Goal: Communication & Community: Answer question/provide support

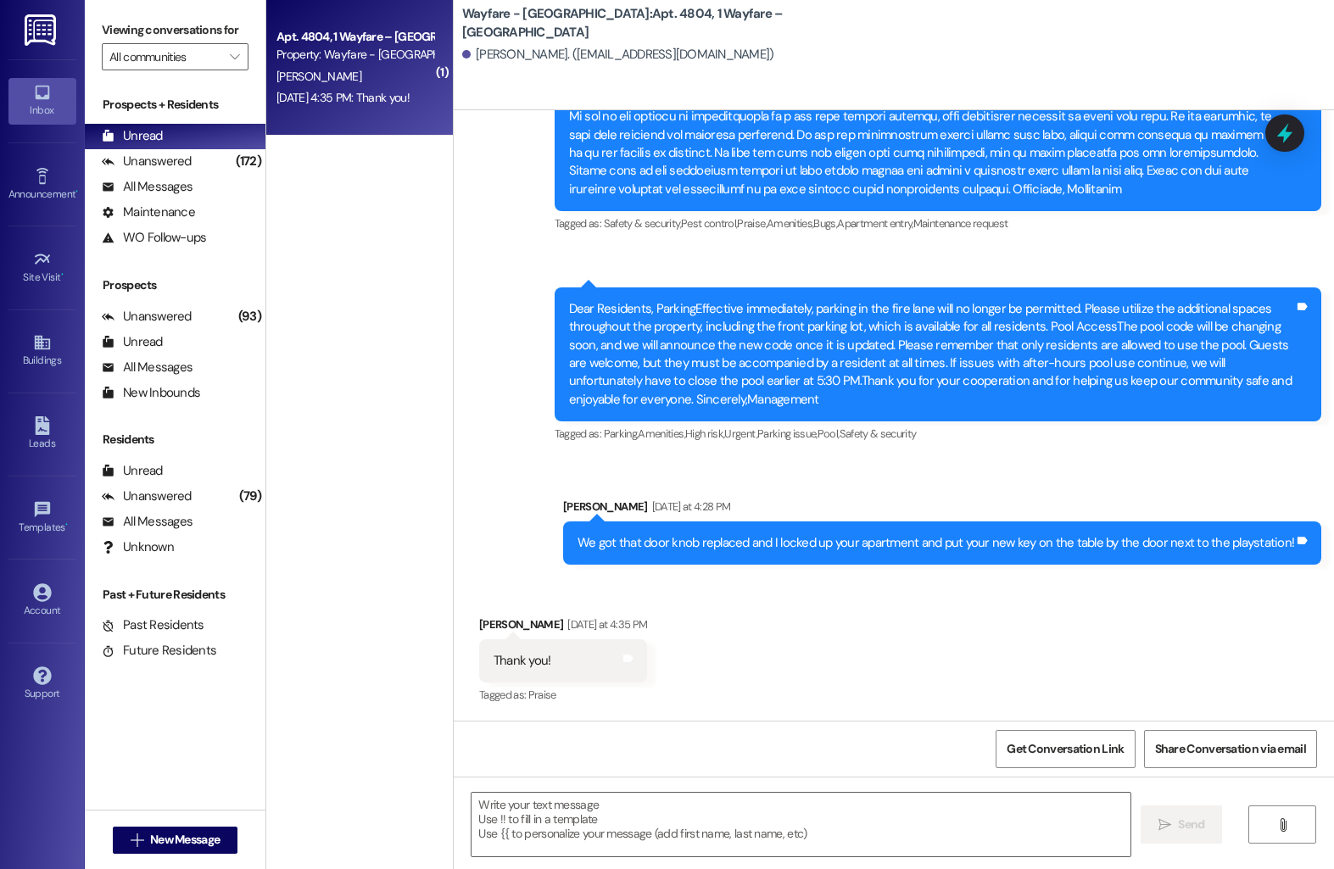
scroll to position [4873, 0]
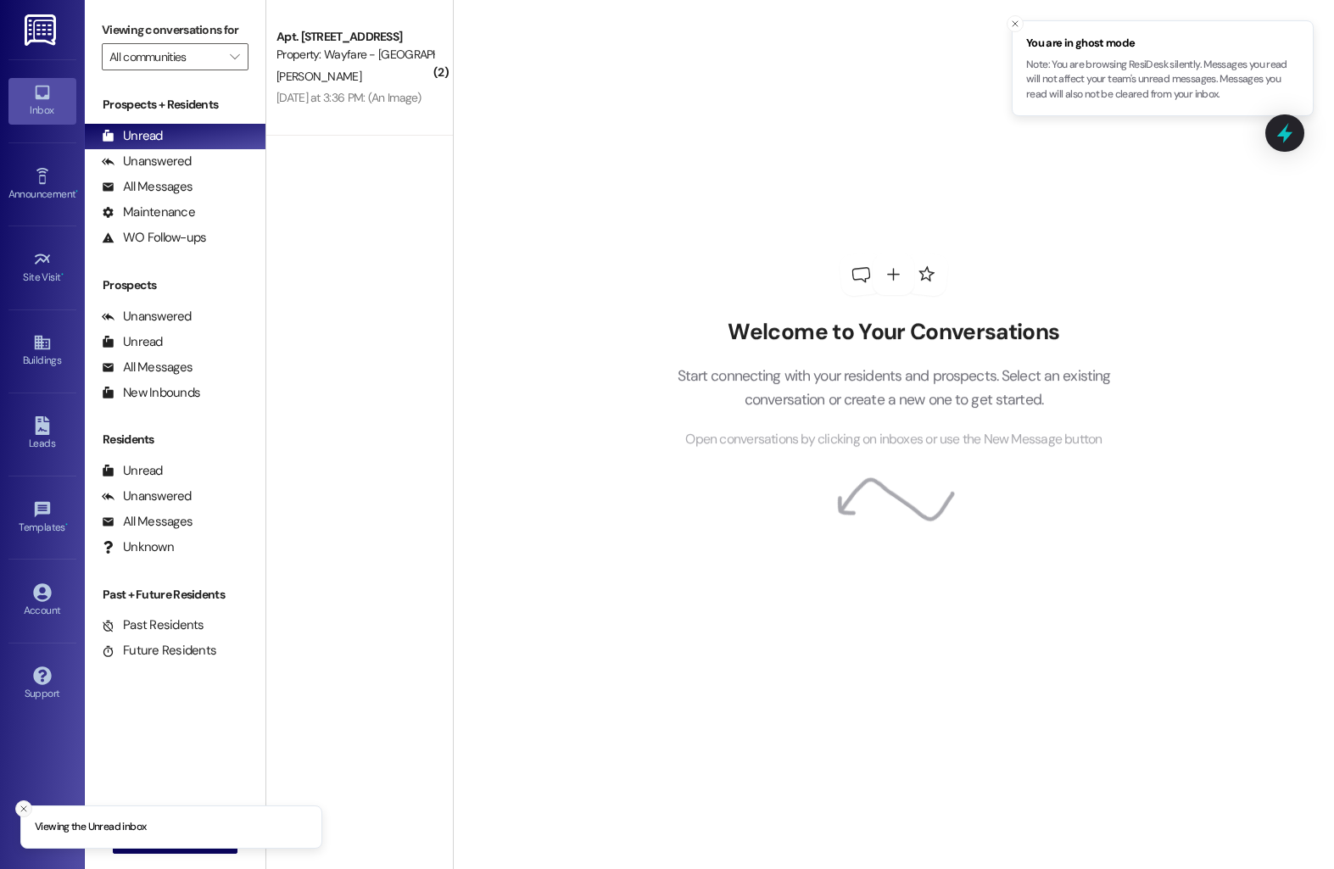
click at [21, 813] on icon "Close toast" at bounding box center [24, 809] width 10 height 10
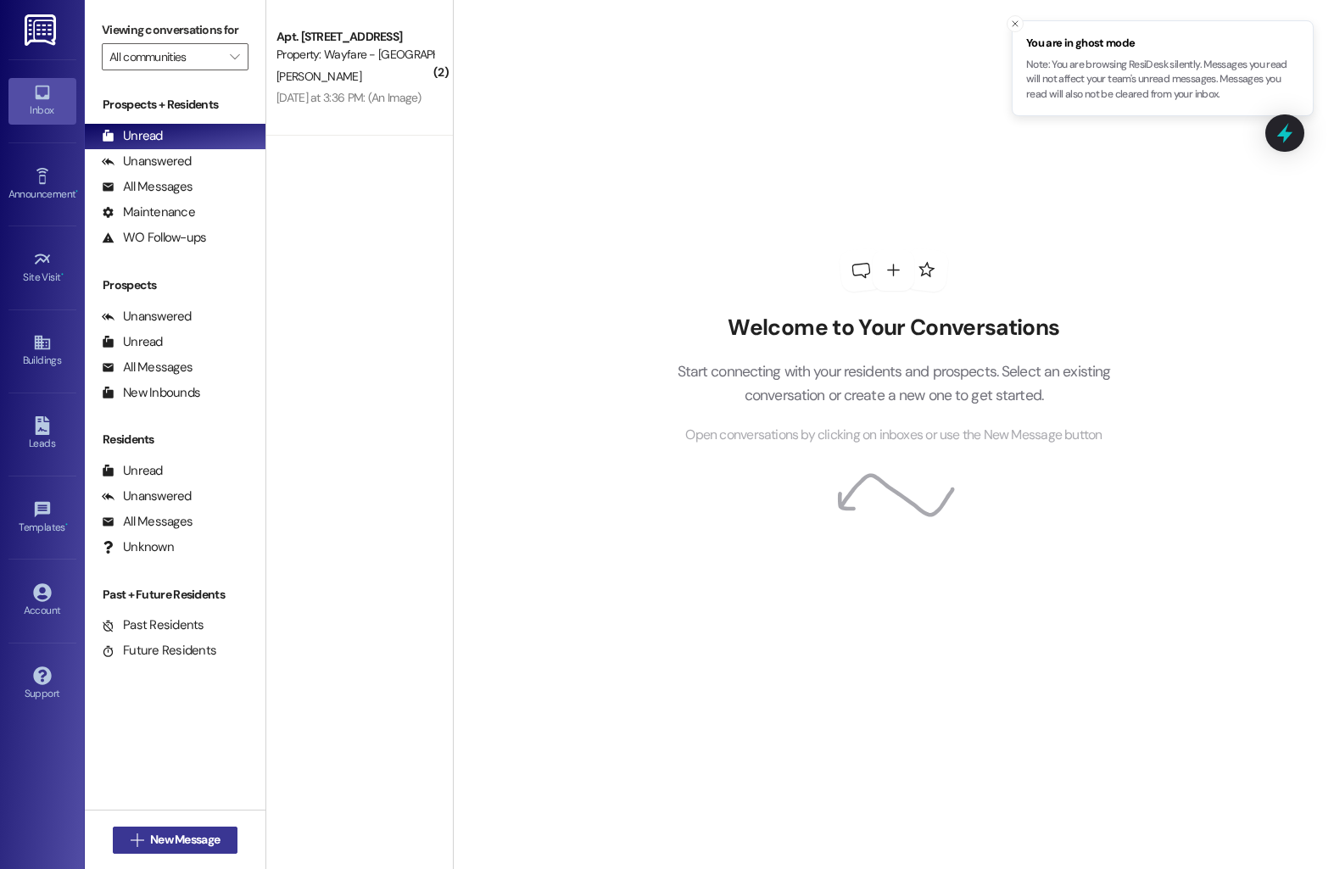
click at [198, 849] on button " New Message" at bounding box center [175, 840] width 125 height 27
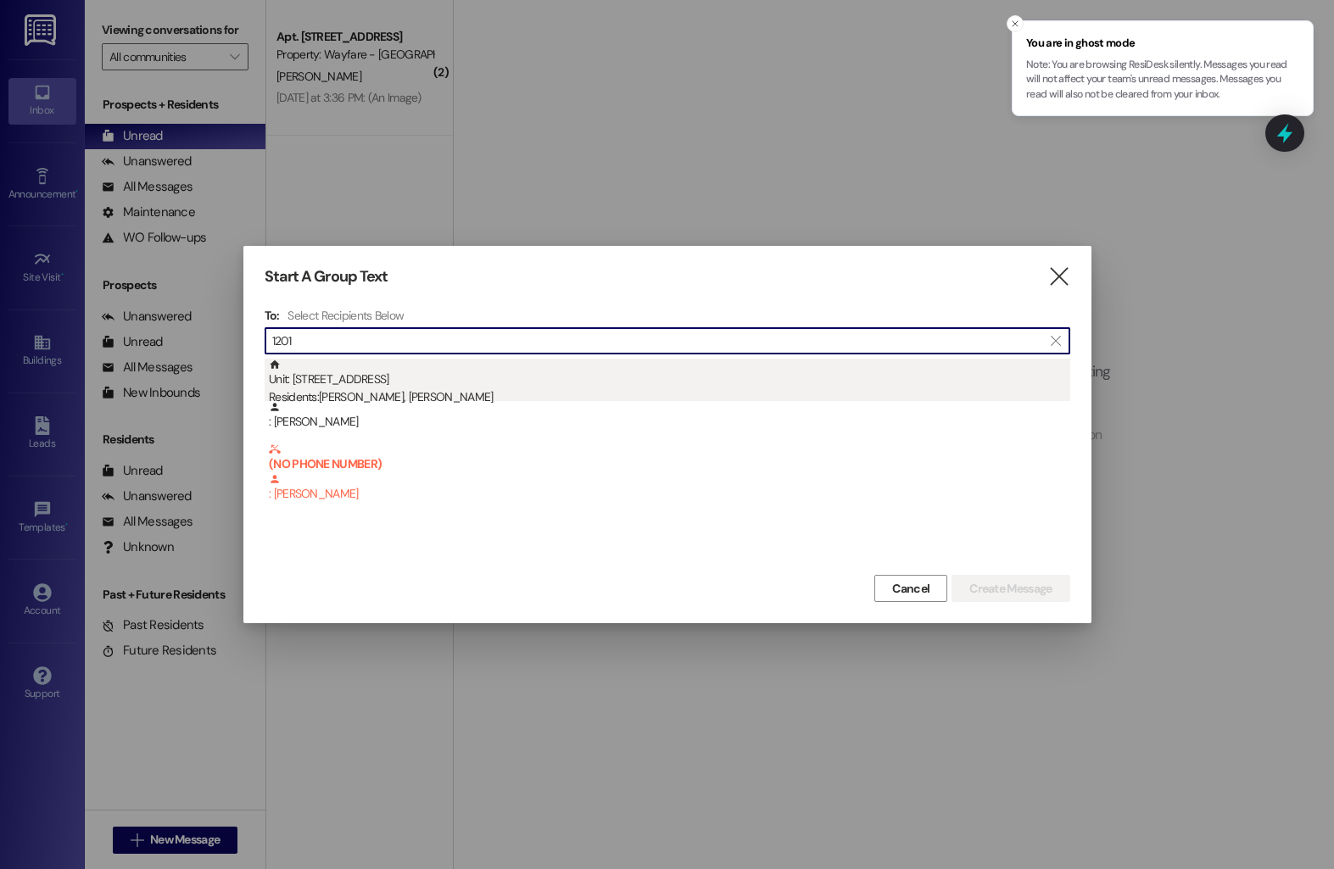
type input "1201"
click at [467, 380] on div "Unit: 1201 - 1 Wayfare – Cumberland Park Residents: Glenn Mason, Billie Mason" at bounding box center [669, 383] width 801 height 48
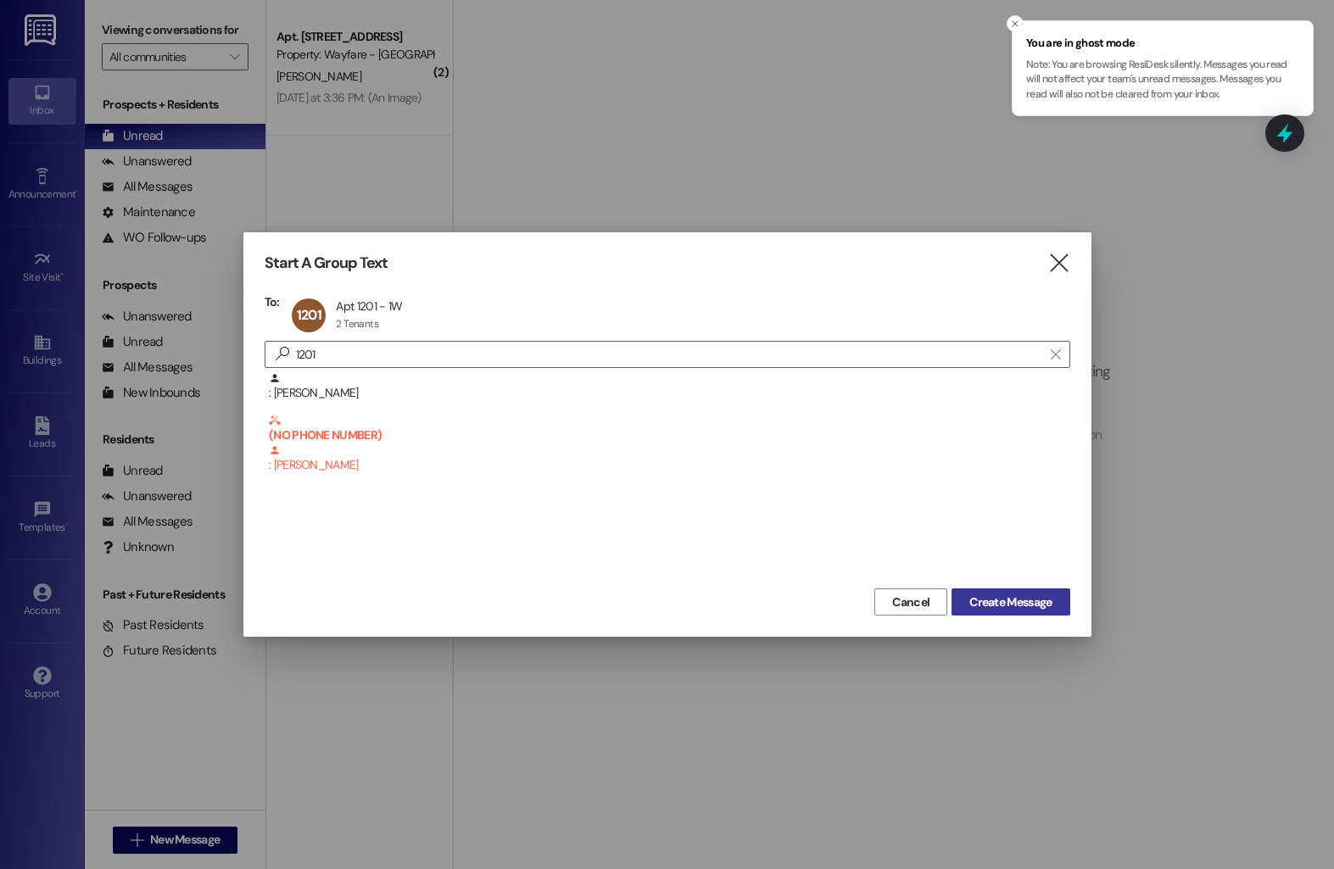
click at [1005, 603] on span "Create Message" at bounding box center [1010, 602] width 82 height 18
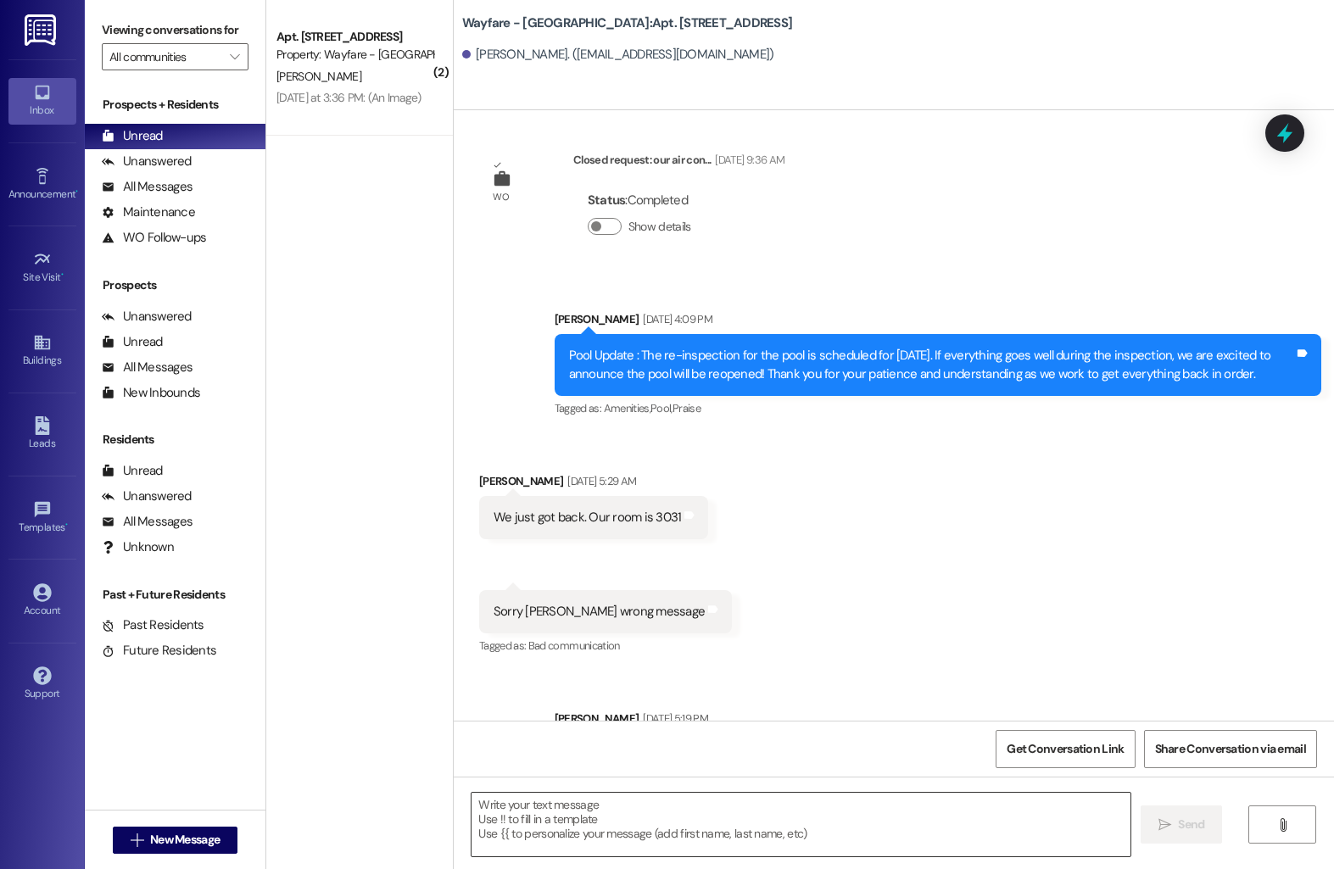
scroll to position [5008, 0]
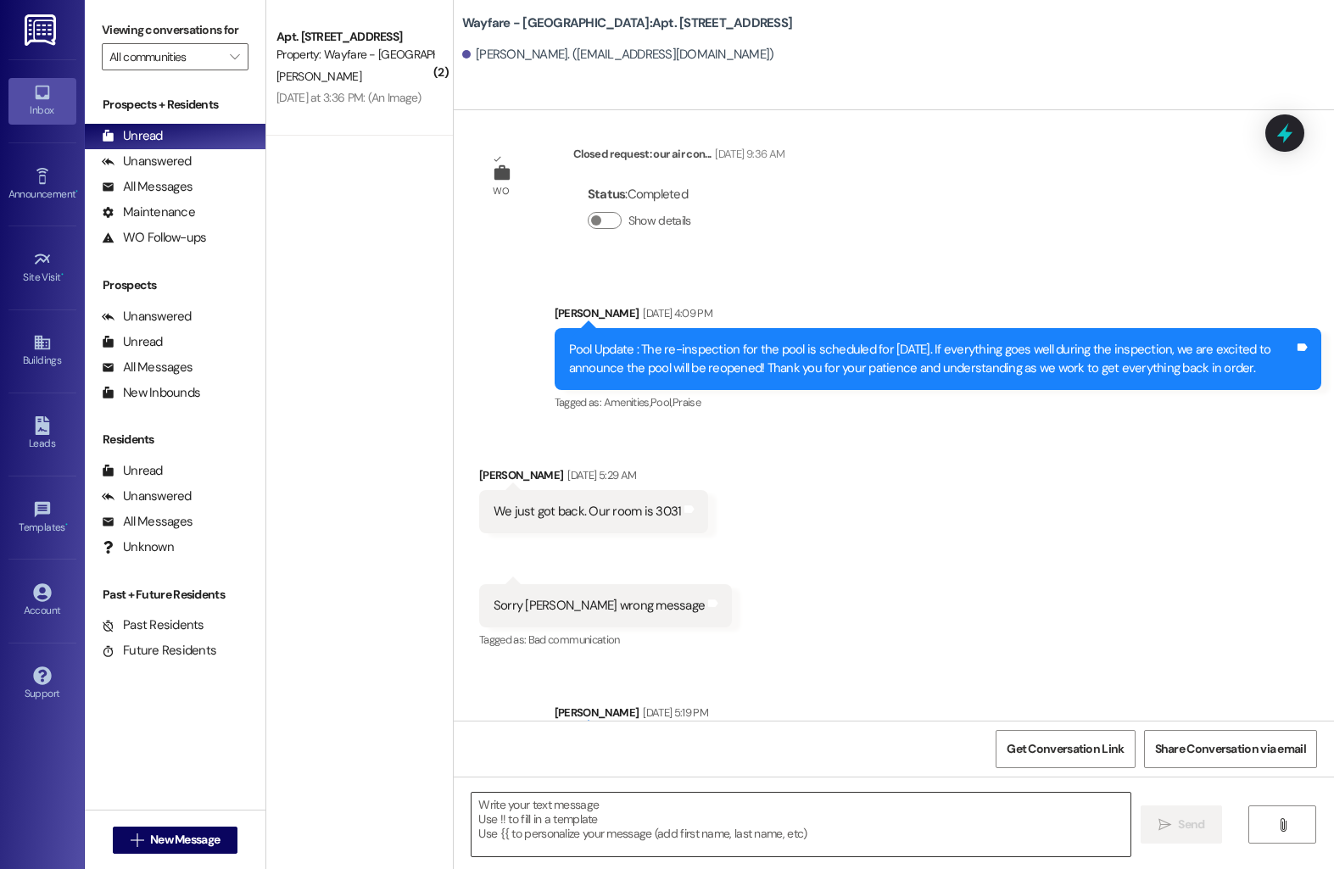
click at [527, 845] on textarea at bounding box center [800, 825] width 659 height 64
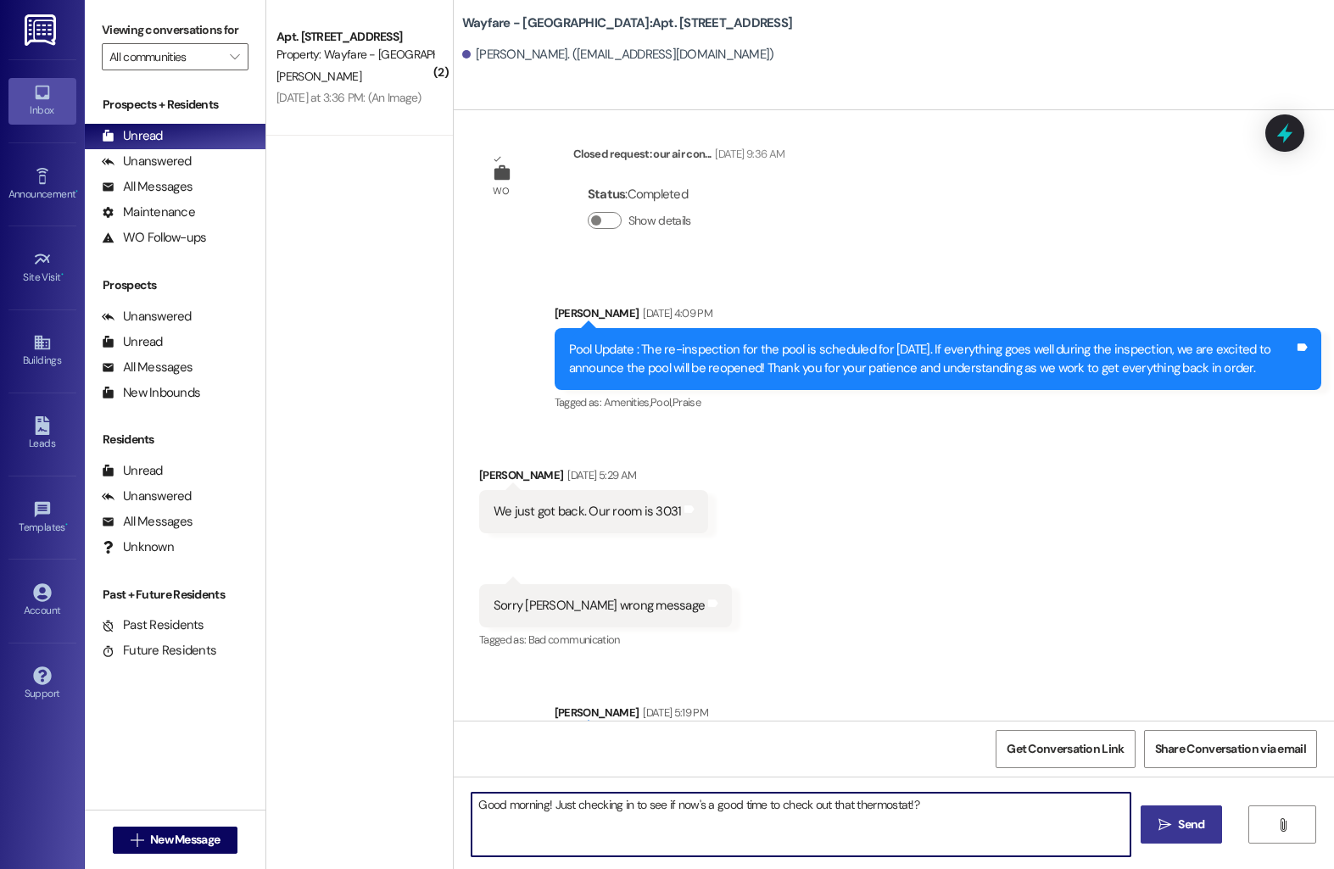
type textarea "Good morning! Just checking in to see if now's a good time to check out that th…"
click at [1200, 828] on span "Send" at bounding box center [1191, 825] width 26 height 18
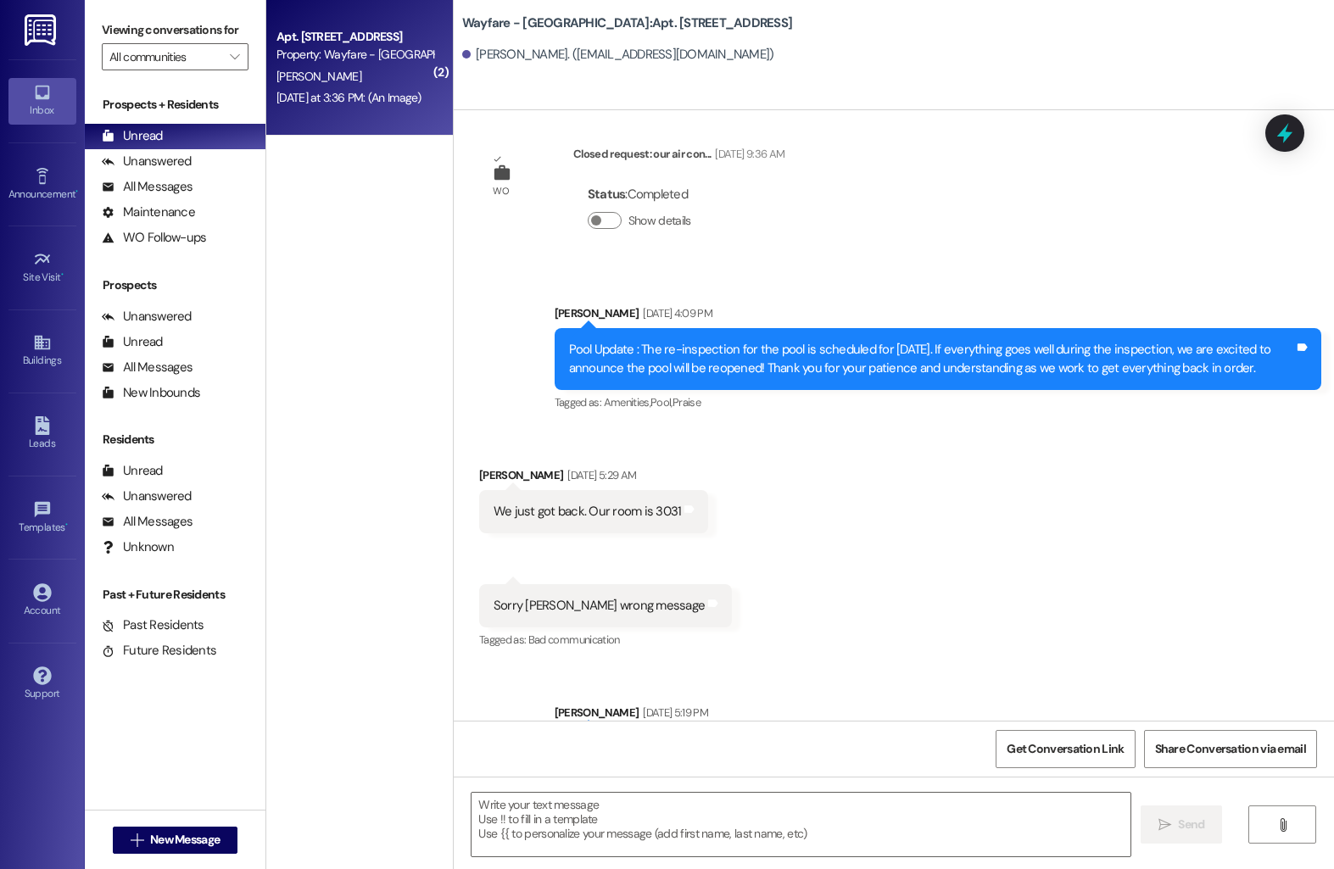
click at [348, 88] on div "Yesterday at 3:36 PM: (An Image) Yesterday at 3:36 PM: (An Image)" at bounding box center [355, 97] width 160 height 21
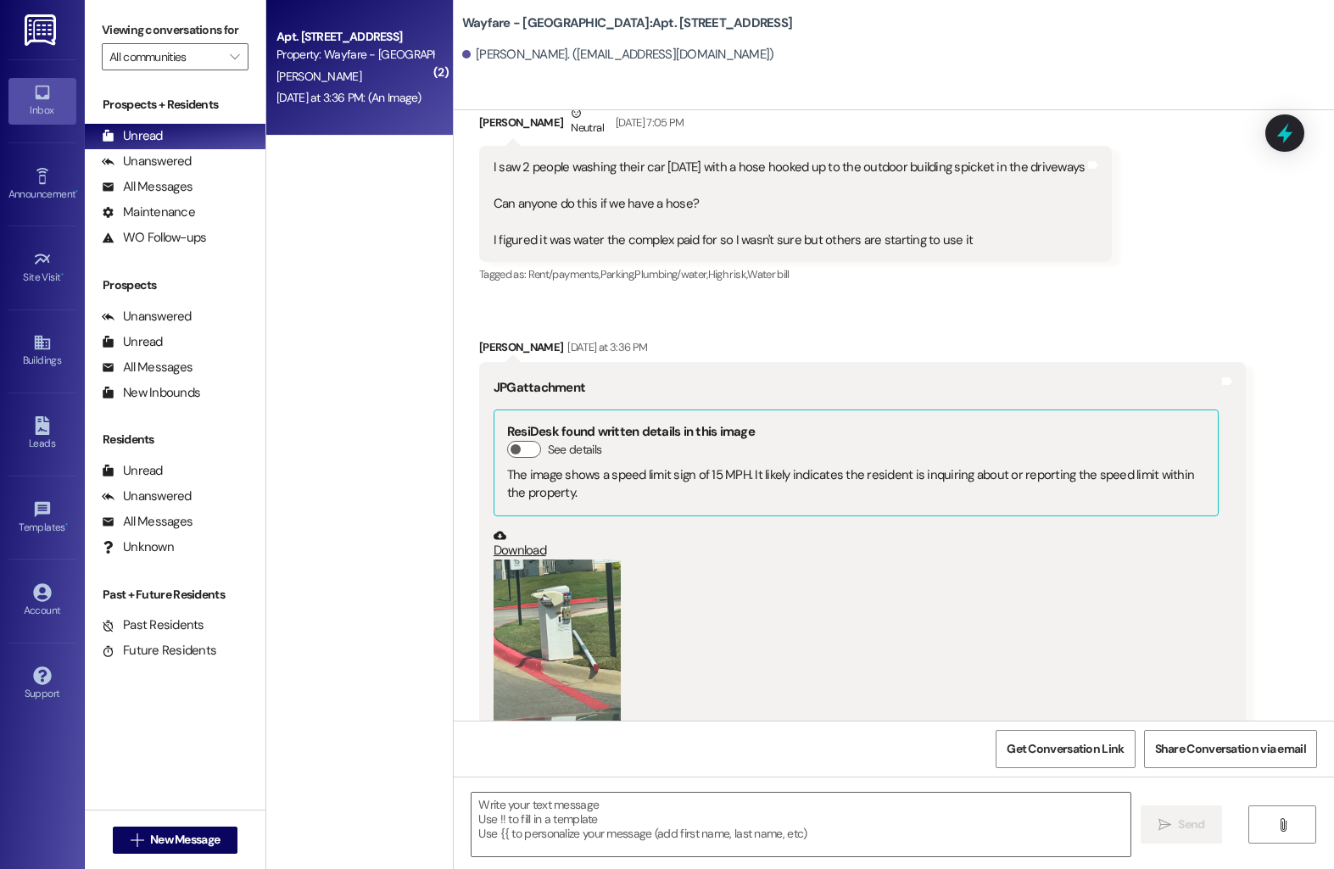
scroll to position [35508, 0]
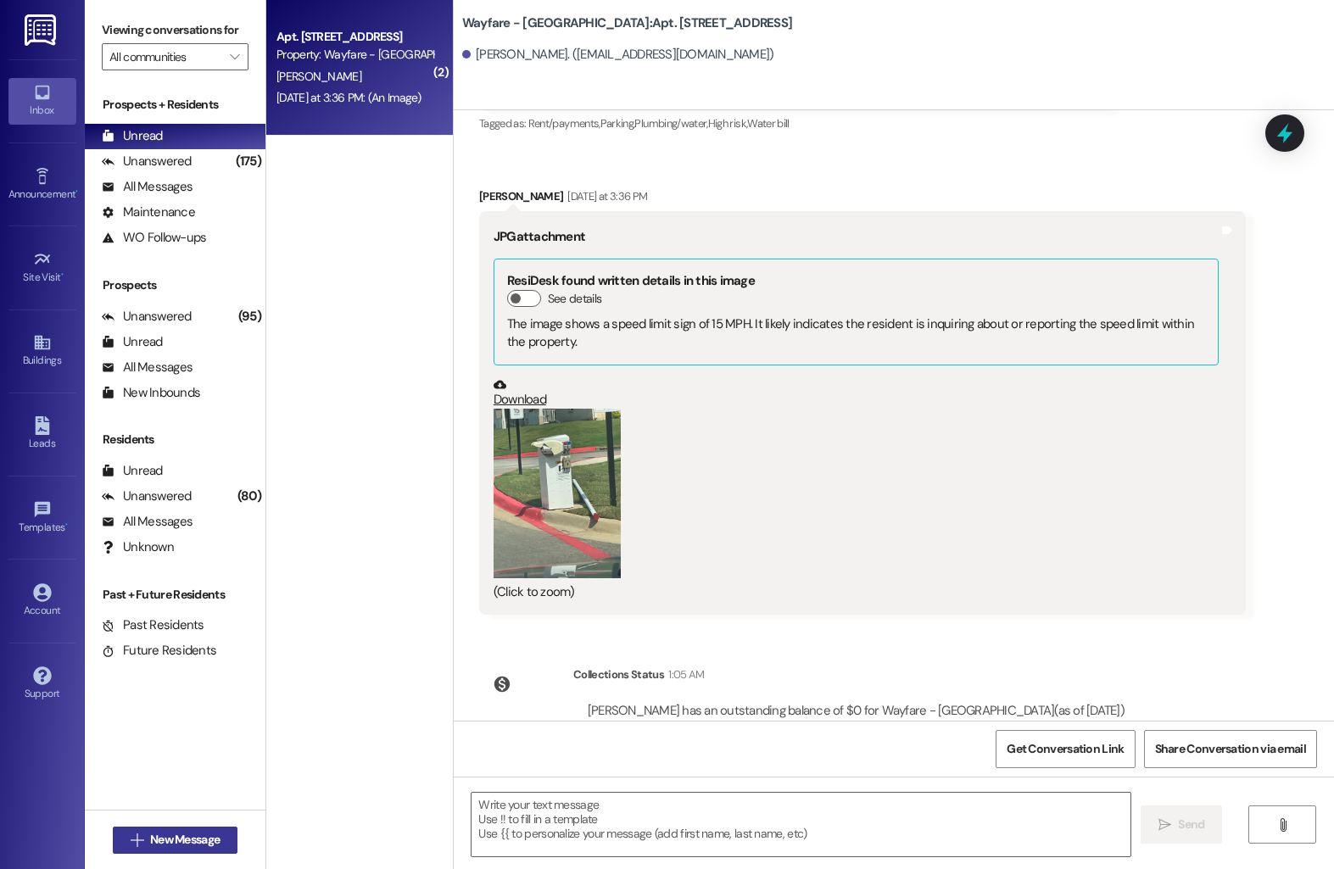
click at [187, 837] on span "New Message" at bounding box center [185, 840] width 70 height 18
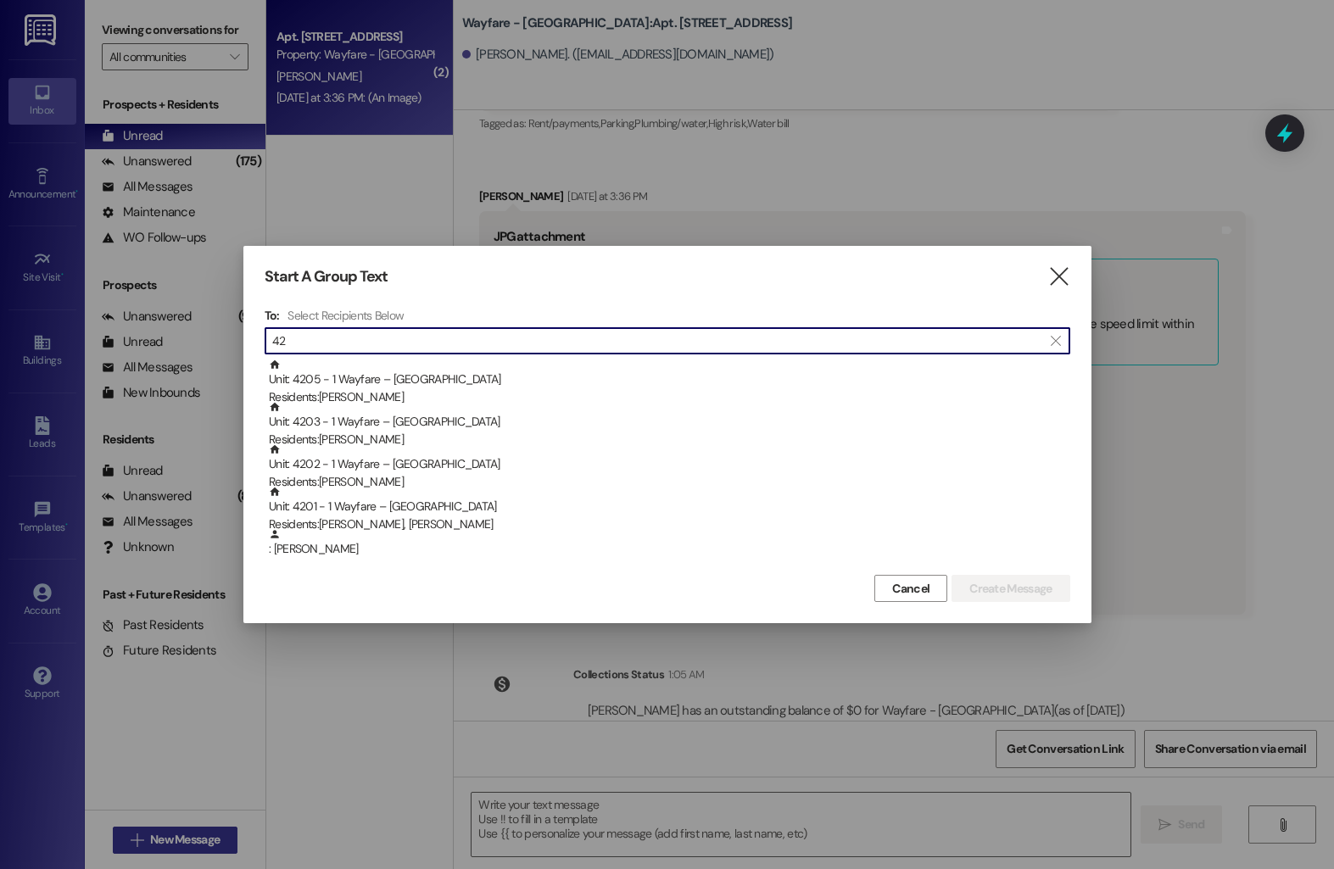
type input "4"
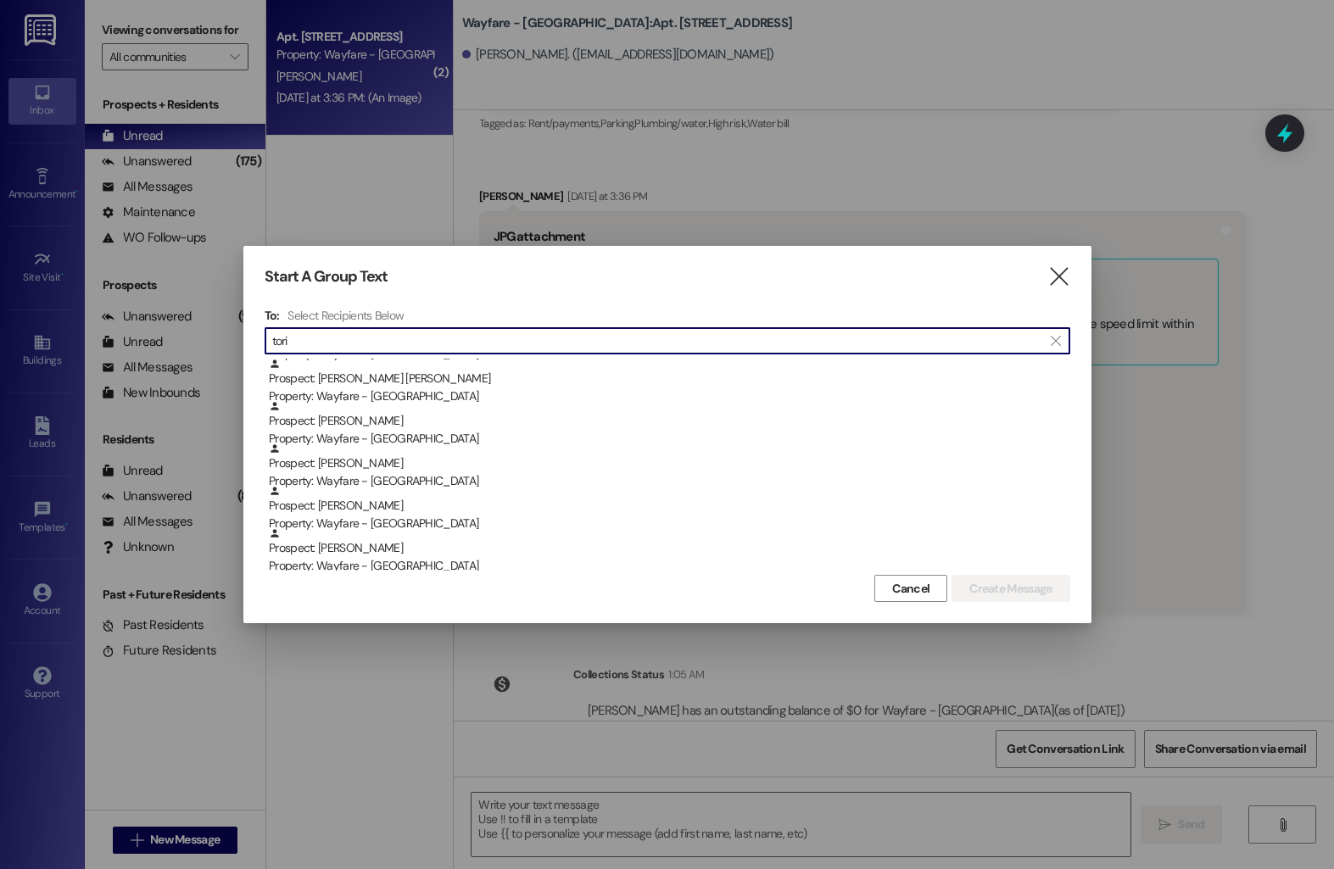
scroll to position [348, 0]
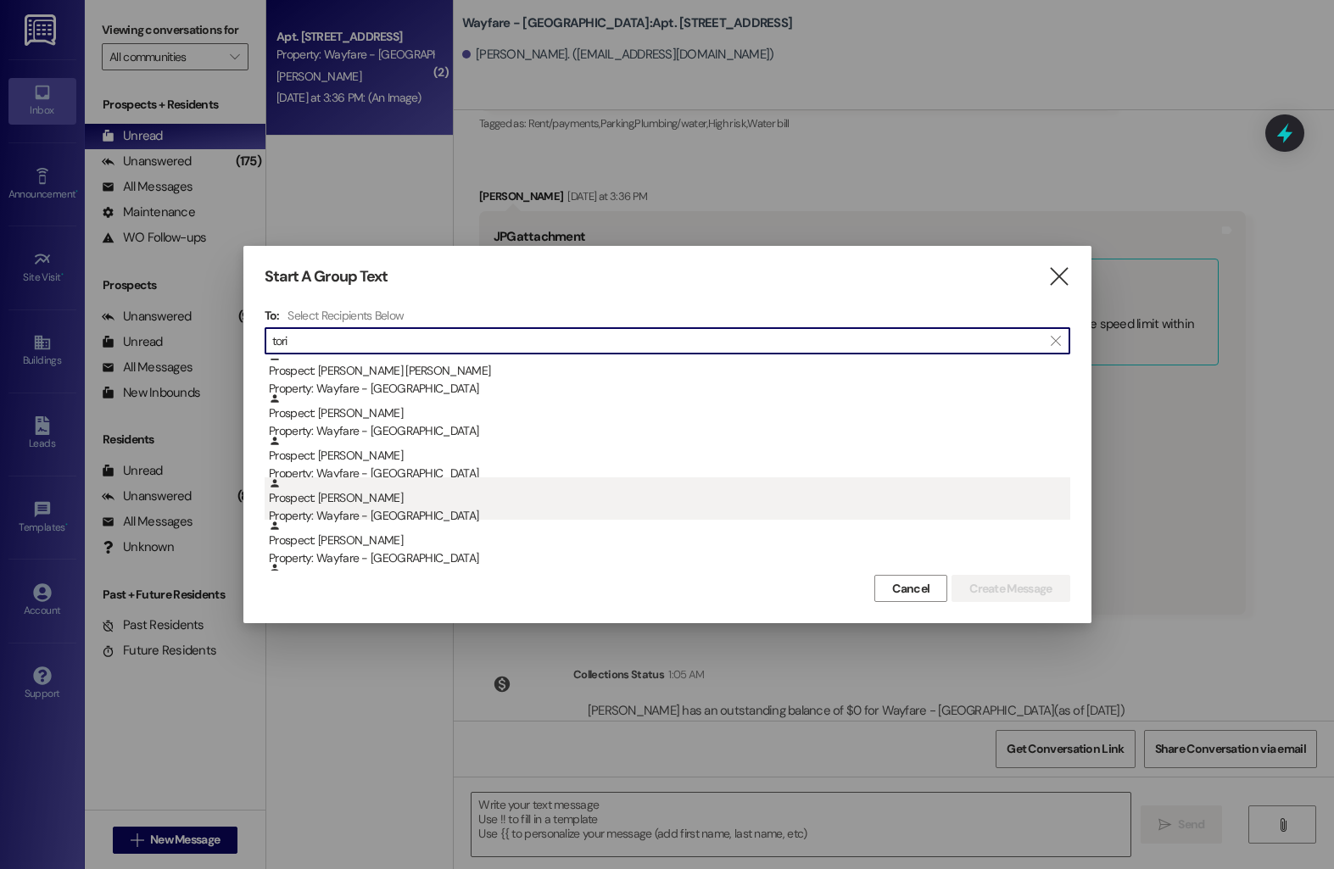
click at [479, 504] on div "Prospect: Tori Reynolds Property: Wayfare - Cumberland Park" at bounding box center [669, 501] width 801 height 48
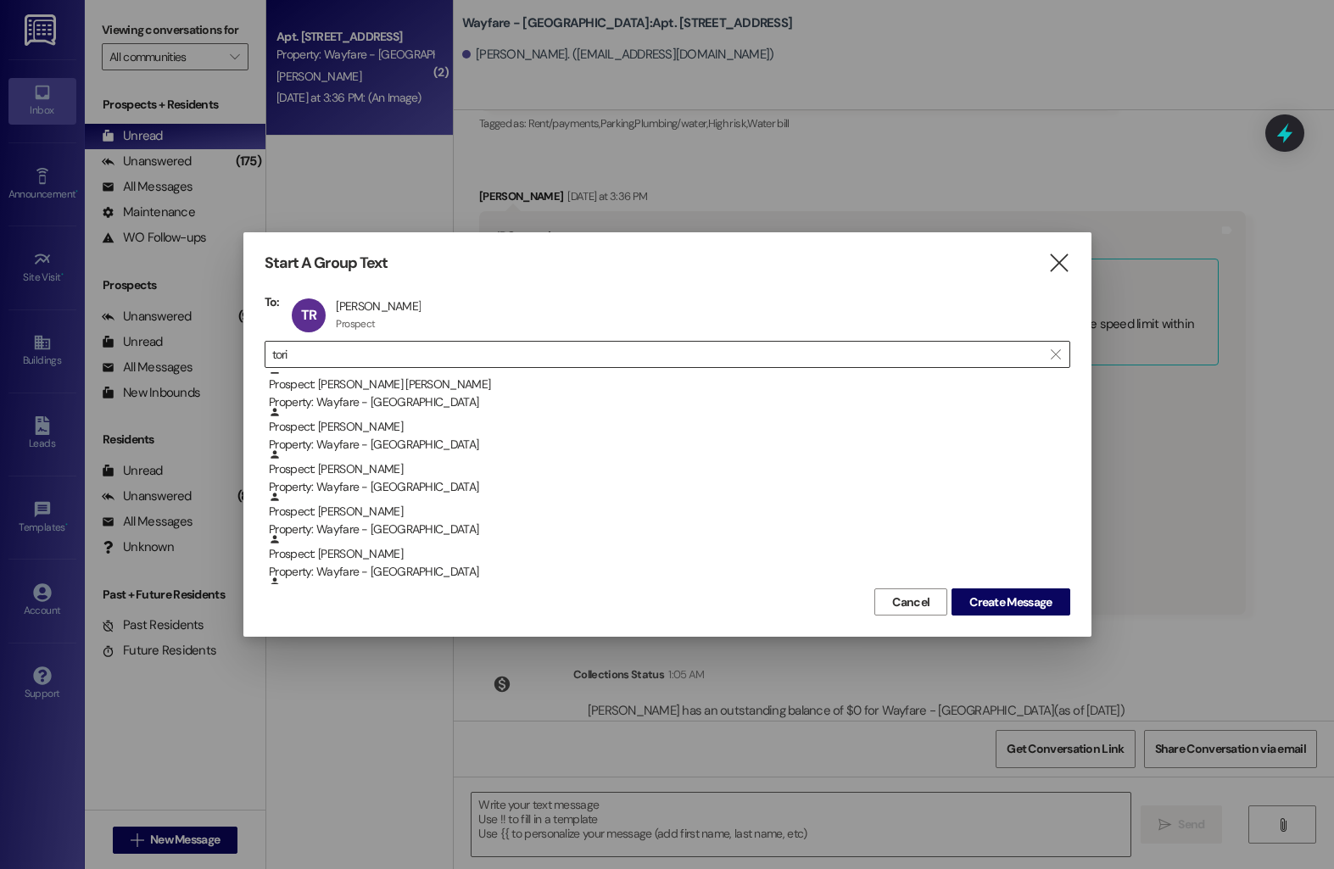
click at [492, 350] on input "tori" at bounding box center [657, 354] width 770 height 24
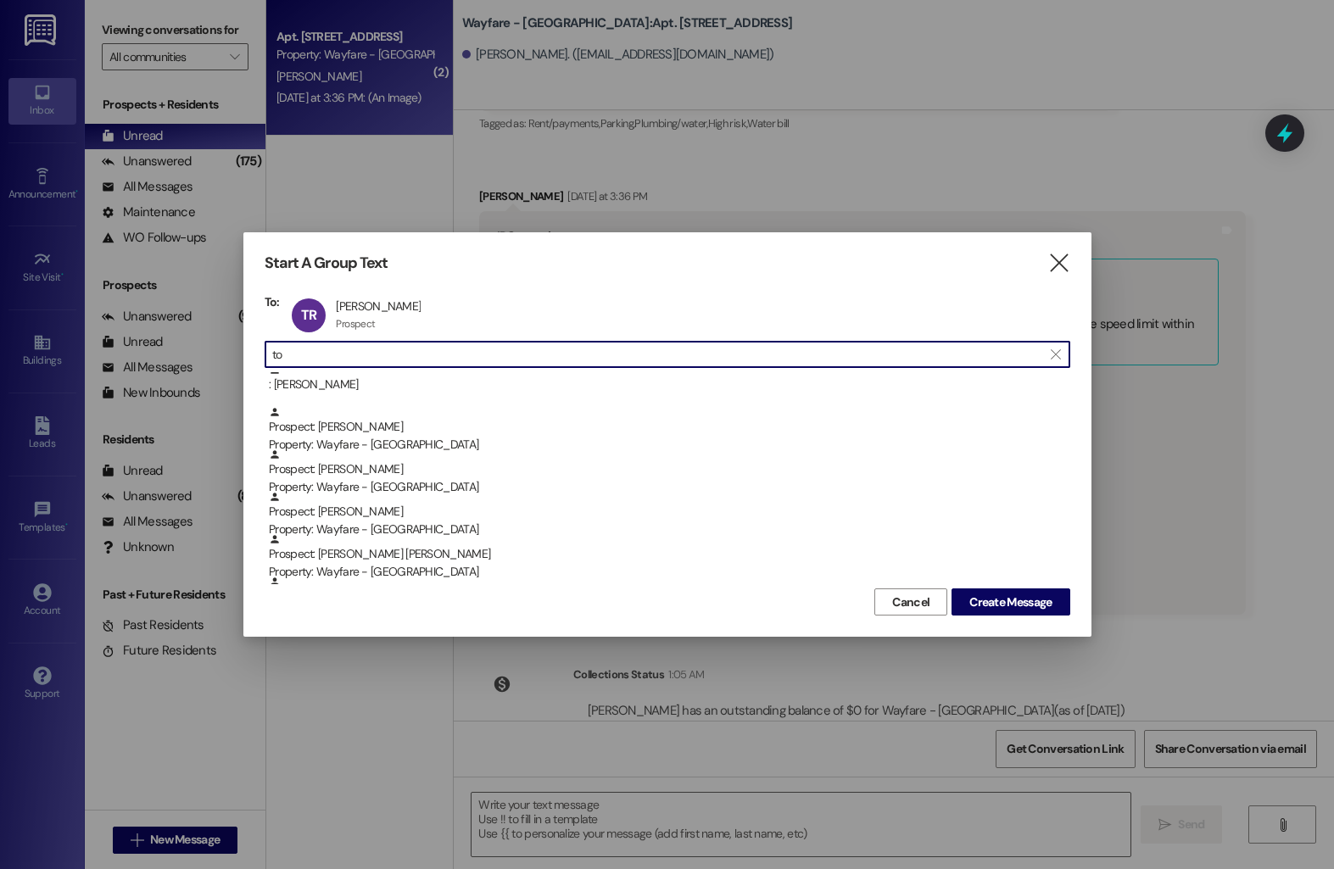
type input "t"
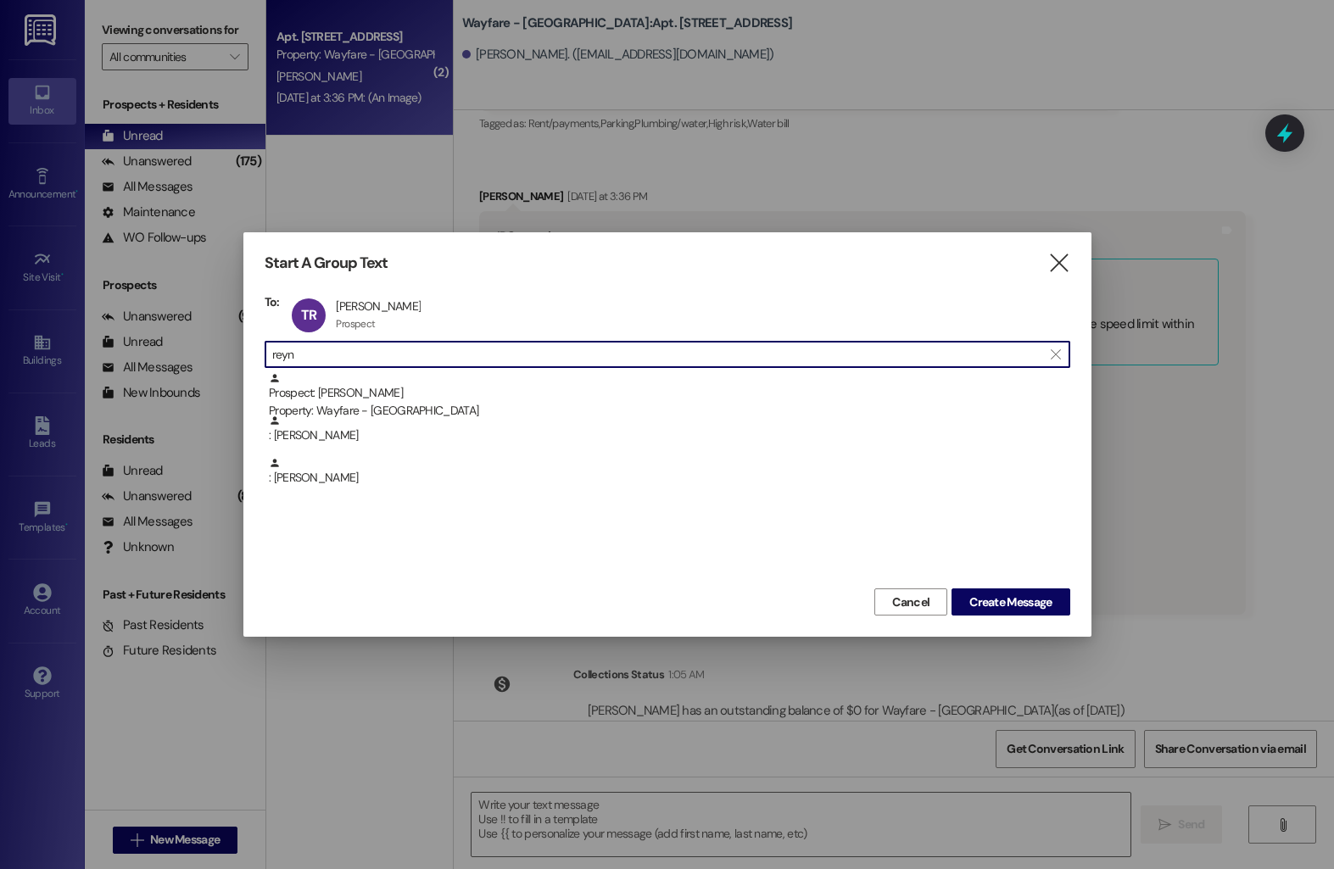
scroll to position [0, 0]
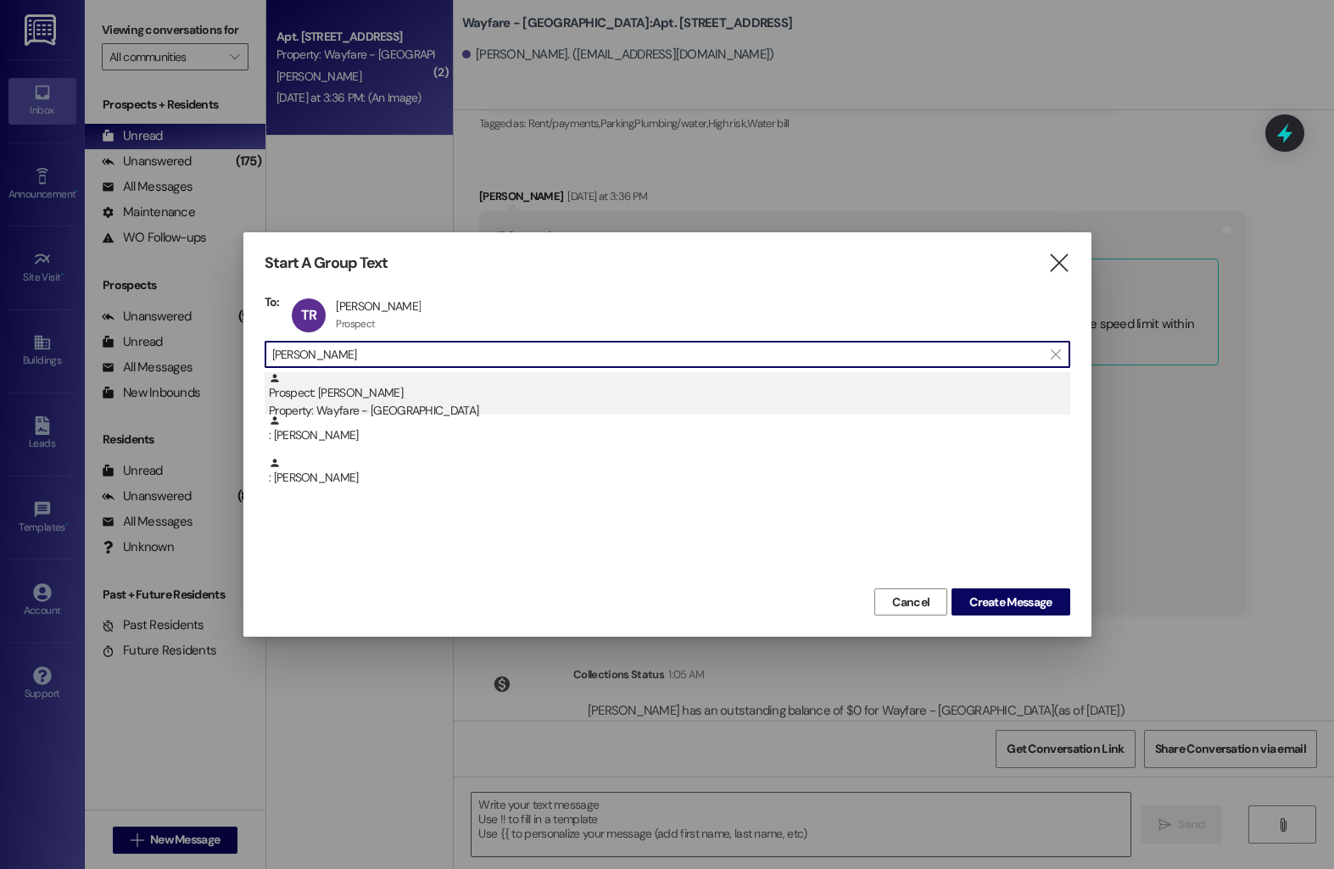
type input "reynolds"
click at [484, 394] on div "Prospect: Aidan Reynolds Property: Wayfare - Cumberland Park" at bounding box center [669, 396] width 801 height 48
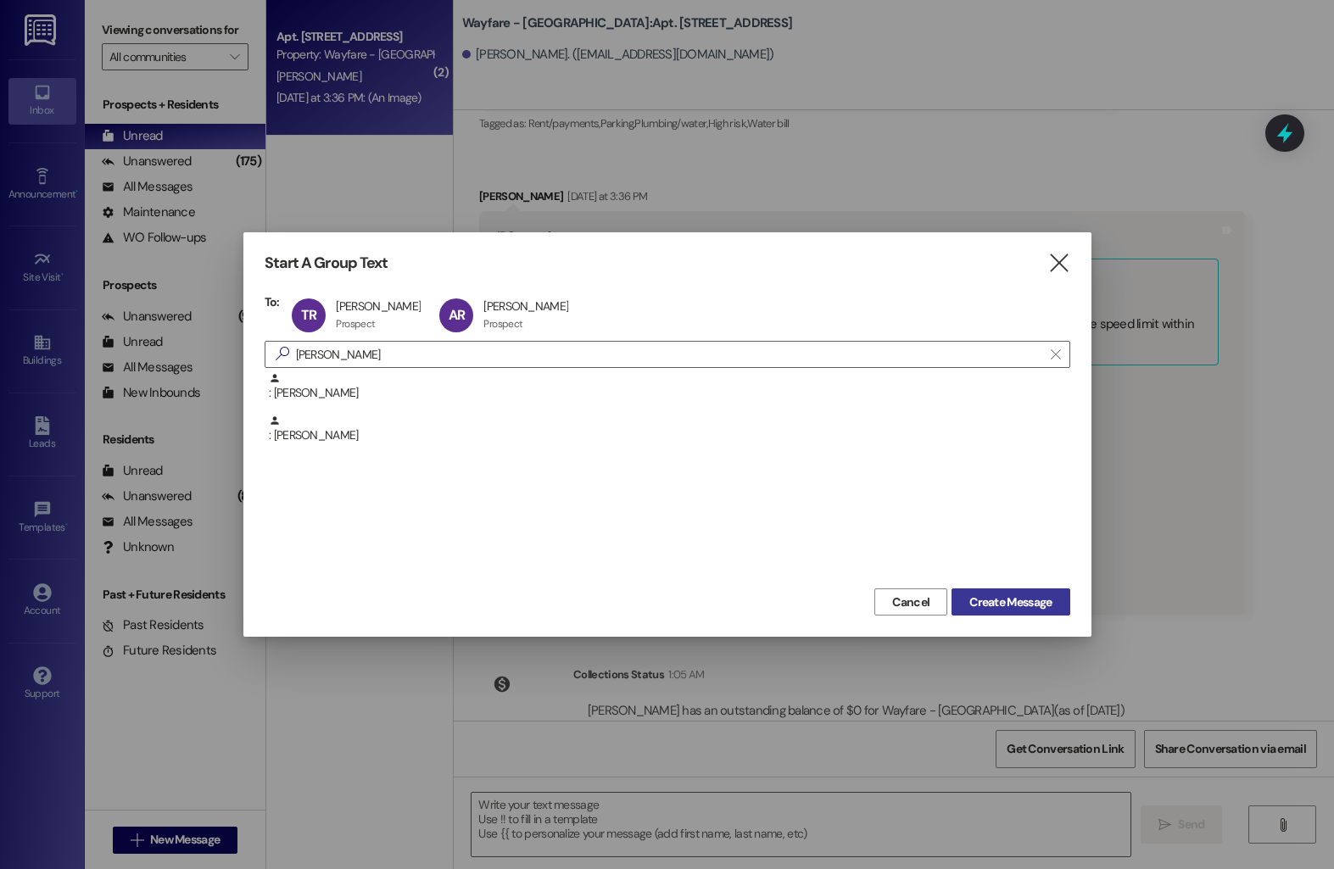
click at [988, 607] on span "Create Message" at bounding box center [1010, 602] width 82 height 18
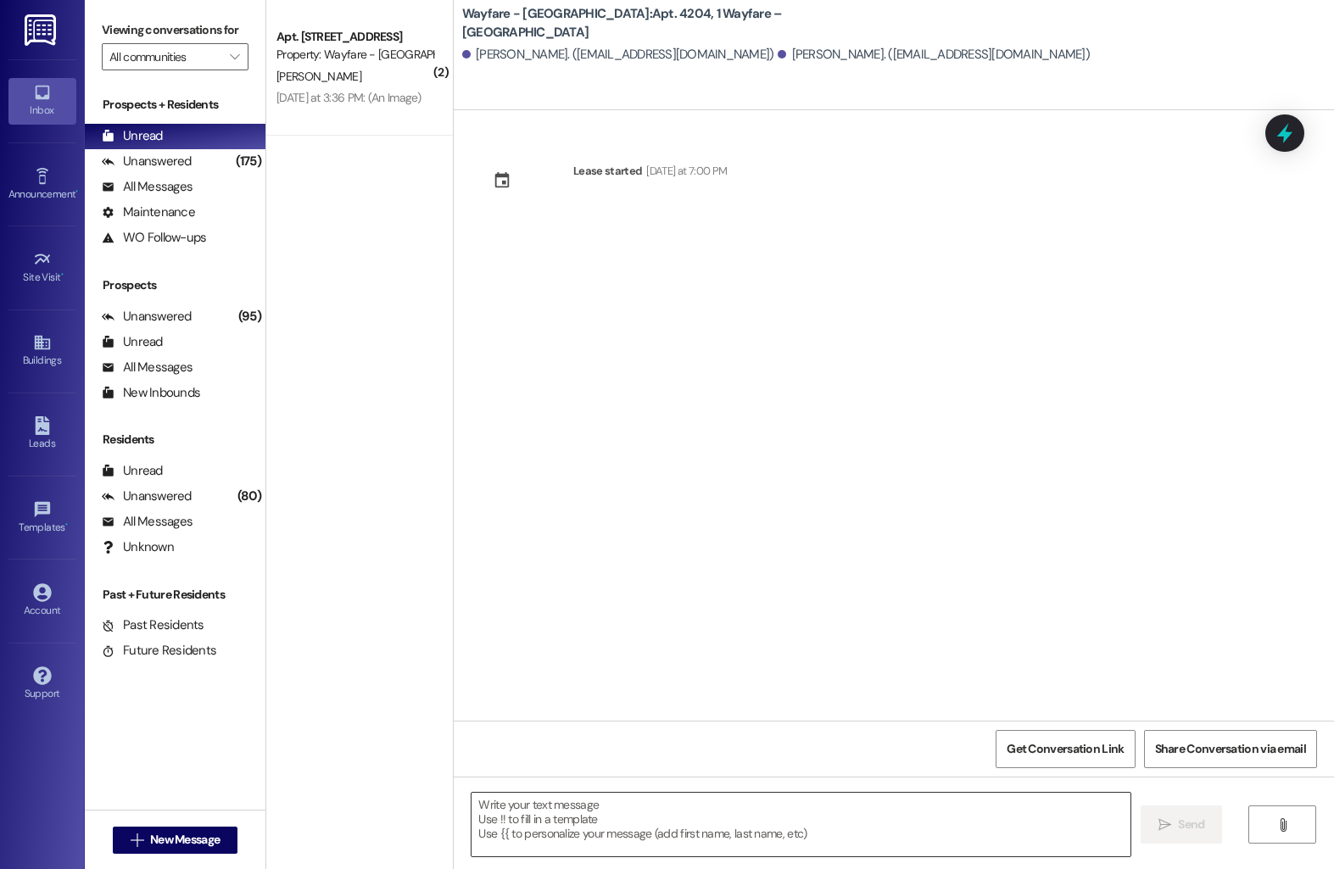
click at [582, 826] on textarea at bounding box center [800, 825] width 659 height 64
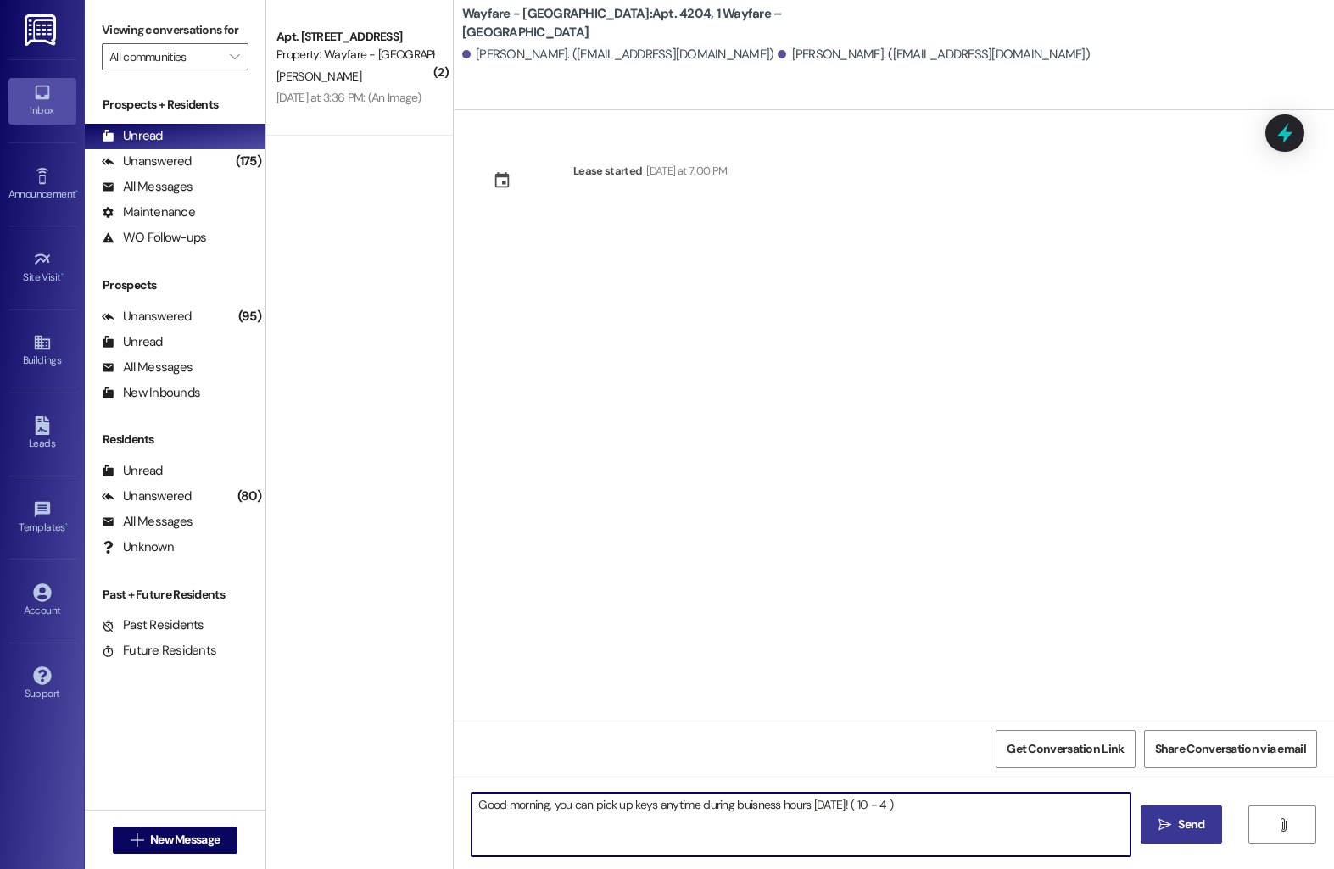
click at [741, 806] on textarea "Good morning, you can pick up keys anytime during buisness hours on Saturday! (…" at bounding box center [800, 825] width 659 height 64
click at [916, 805] on textarea "Good morning, you can pick up keys anytime during business hours on Saturday! (…" at bounding box center [800, 825] width 659 height 64
click at [884, 809] on textarea "Good morning, you can pick up keys anytime during business hours on Saturday! (…" at bounding box center [800, 825] width 659 height 64
click at [1076, 812] on textarea "Good morning, you can pick up keys anytime during business hours on Saturday! (…" at bounding box center [800, 825] width 659 height 64
type textarea "Good morning, you can pick up keys anytime during business hours on Saturday! (…"
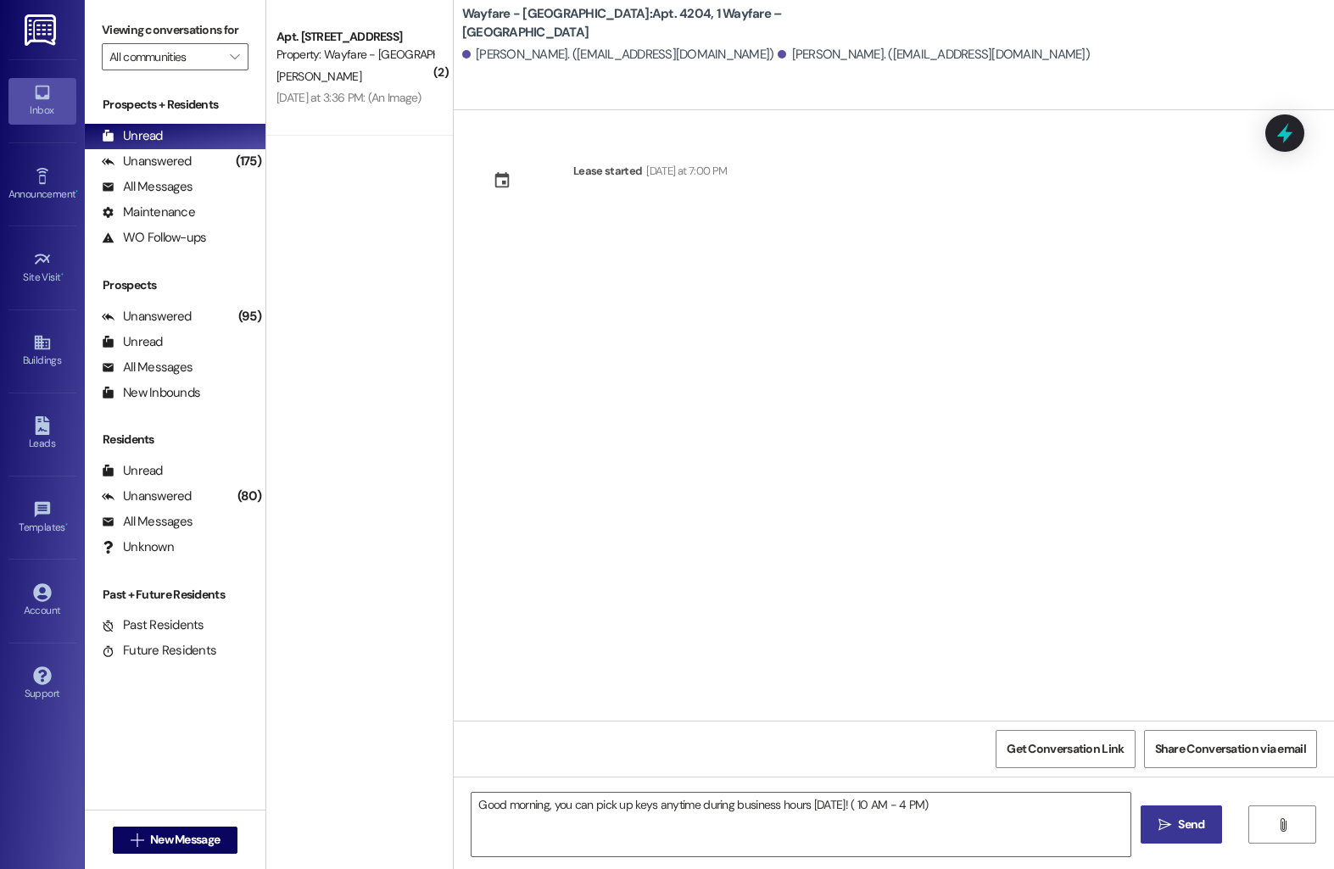
click at [1201, 830] on span "Send" at bounding box center [1191, 825] width 26 height 18
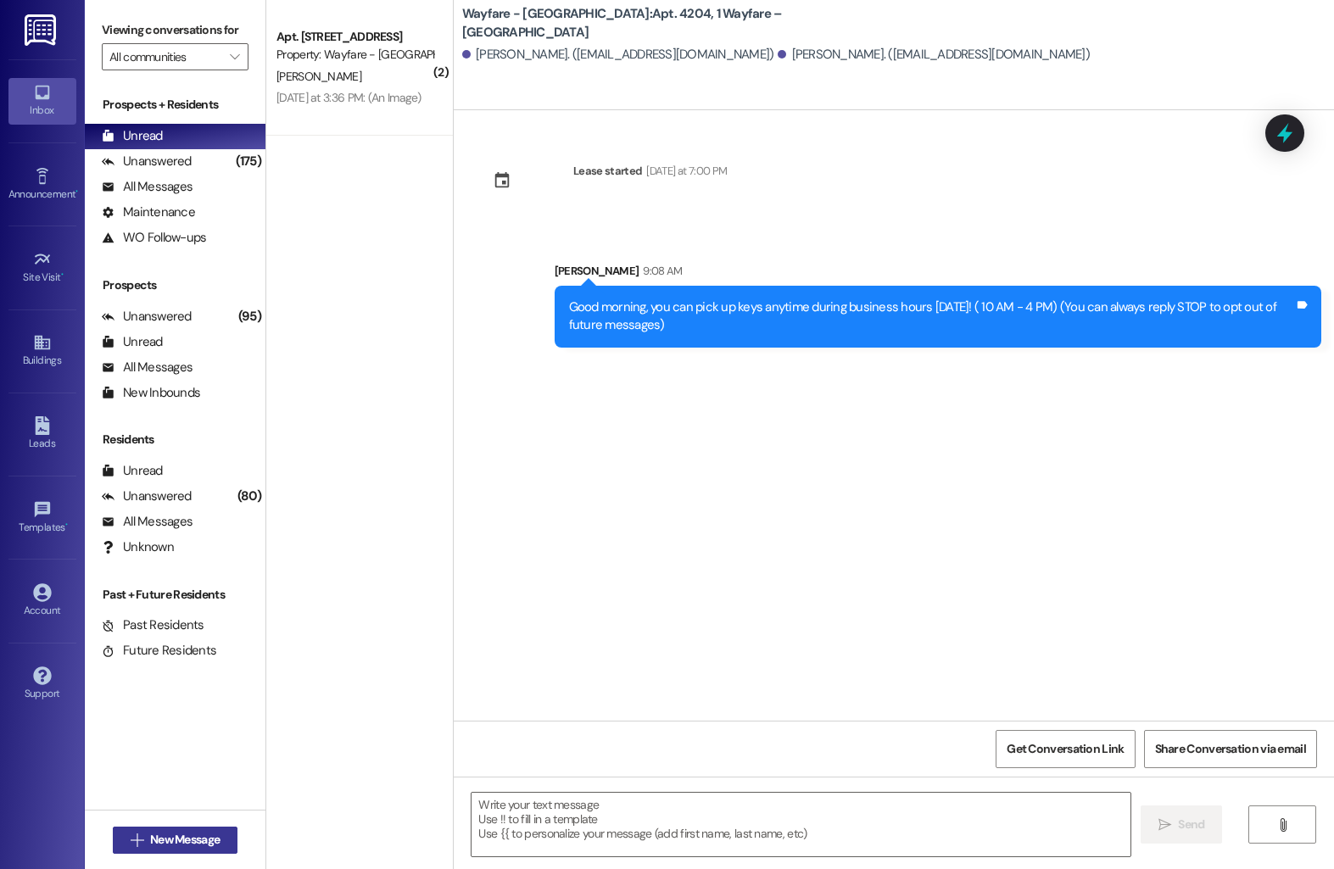
click at [150, 835] on span "New Message" at bounding box center [185, 840] width 70 height 18
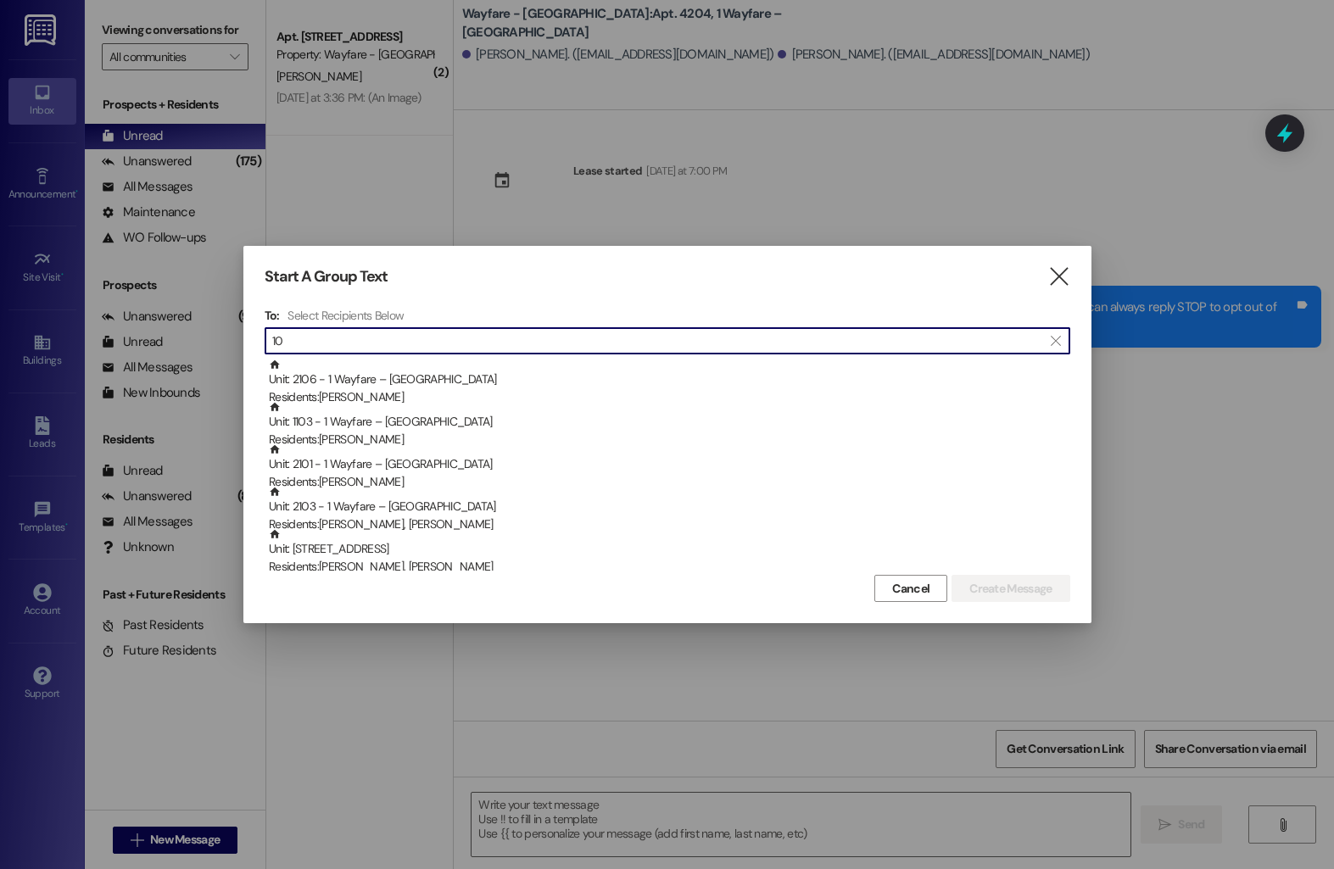
type input "1"
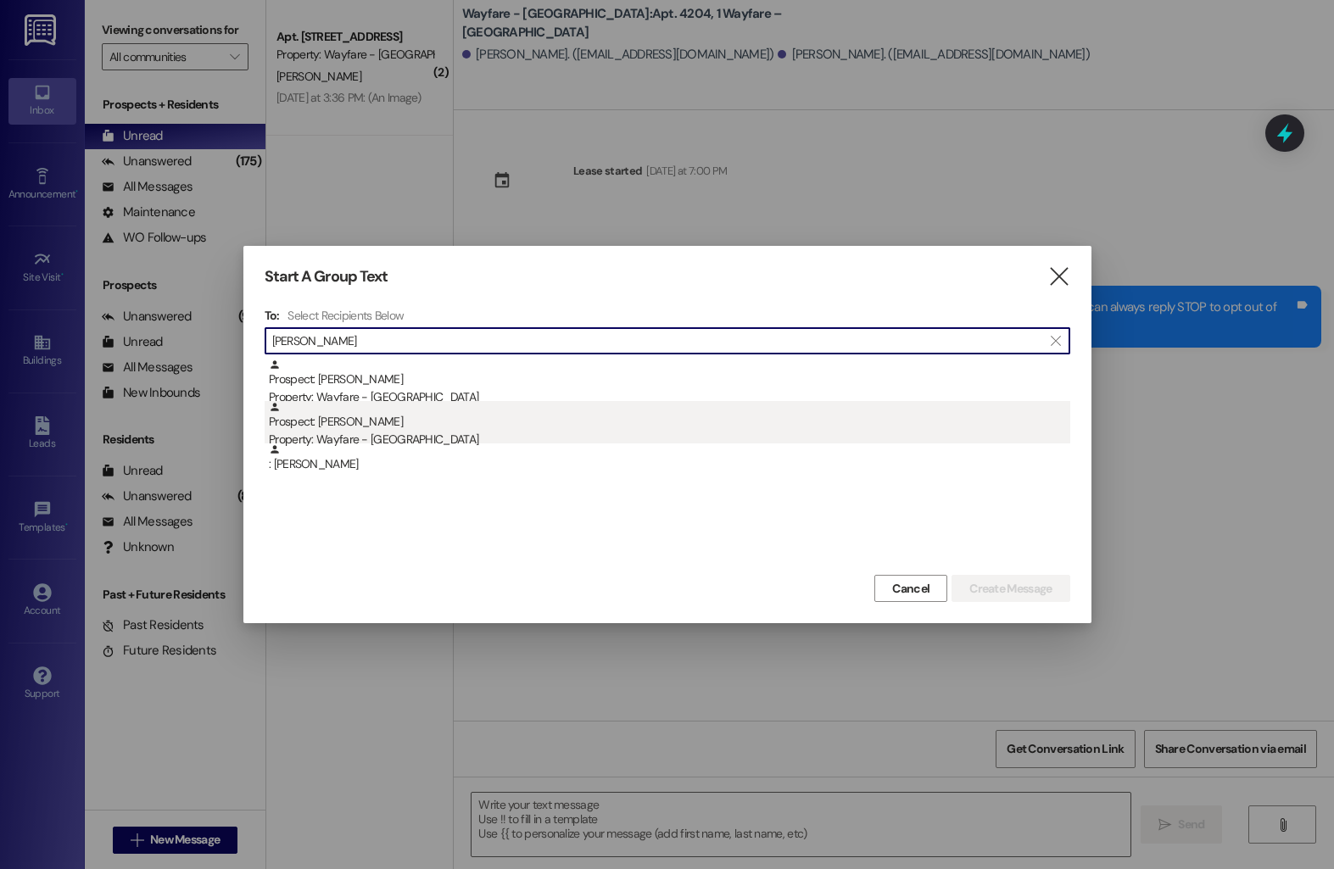
type input "emilee"
click at [382, 443] on div "Property: Wayfare - [GEOGRAPHIC_DATA]" at bounding box center [669, 440] width 801 height 18
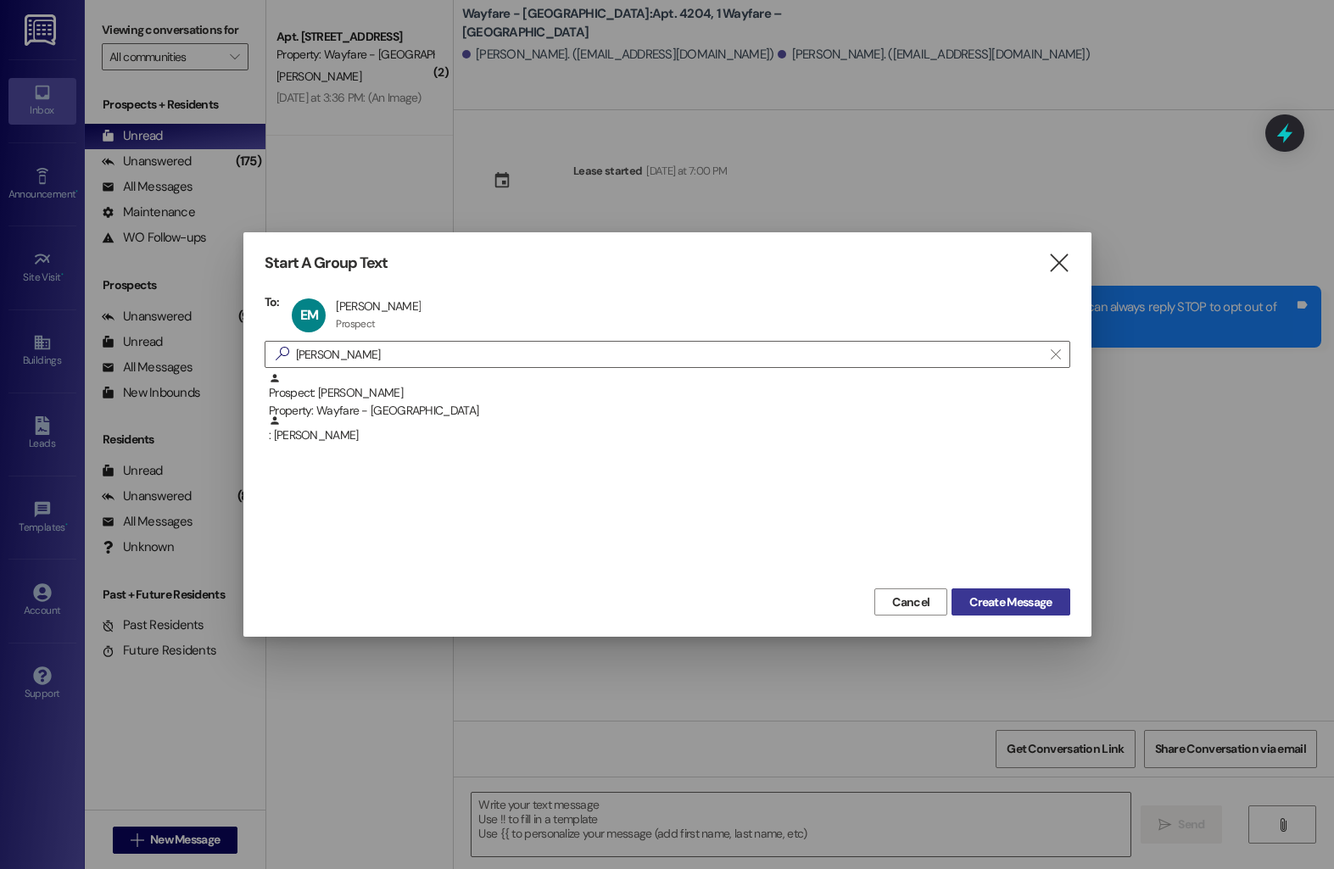
click at [991, 589] on button "Create Message" at bounding box center [1010, 601] width 118 height 27
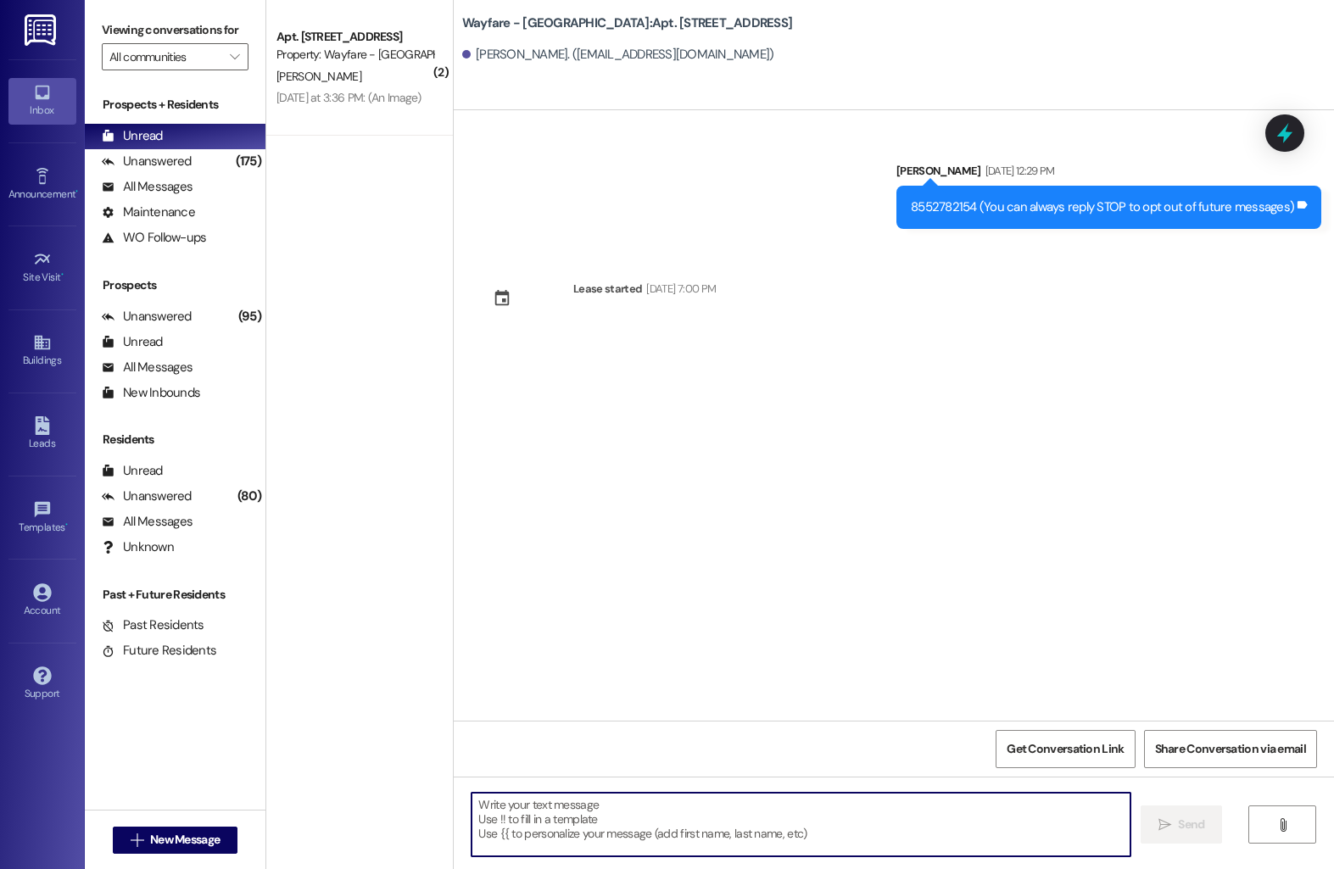
click at [621, 805] on textarea at bounding box center [800, 825] width 659 height 64
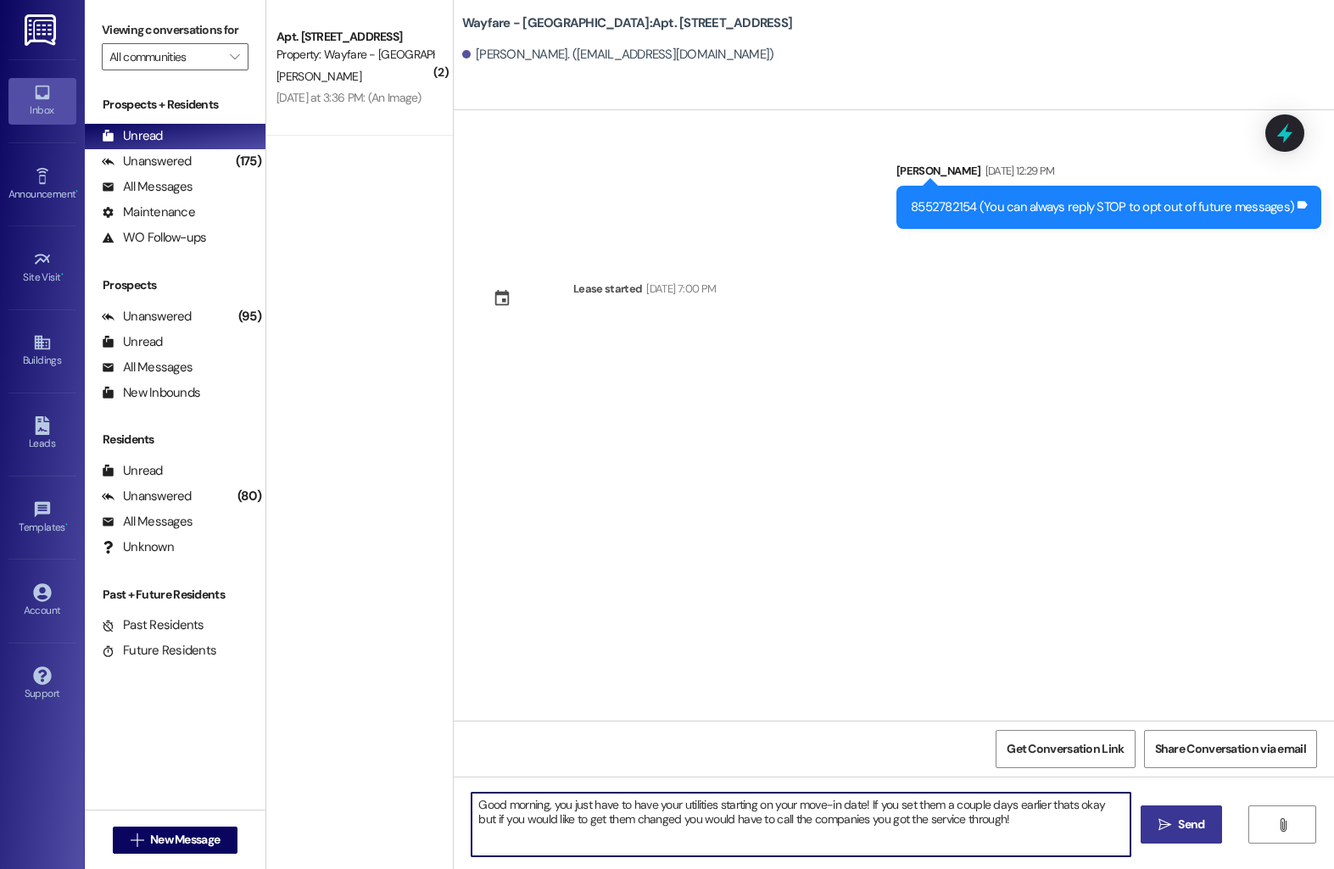
type textarea "Good morning, you just have to have your utilities starting on your move-in dat…"
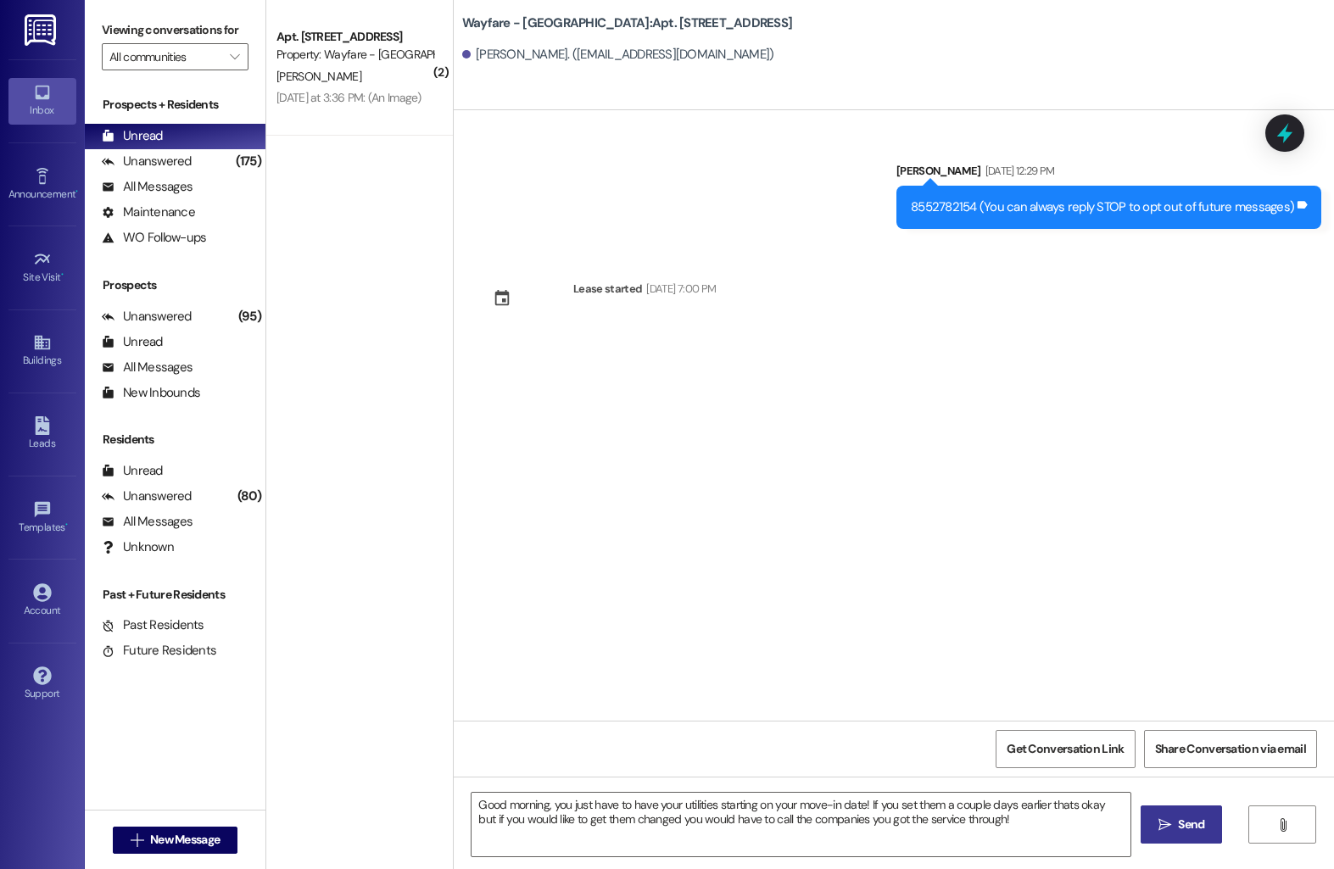
click at [1166, 816] on span " Send" at bounding box center [1181, 825] width 53 height 18
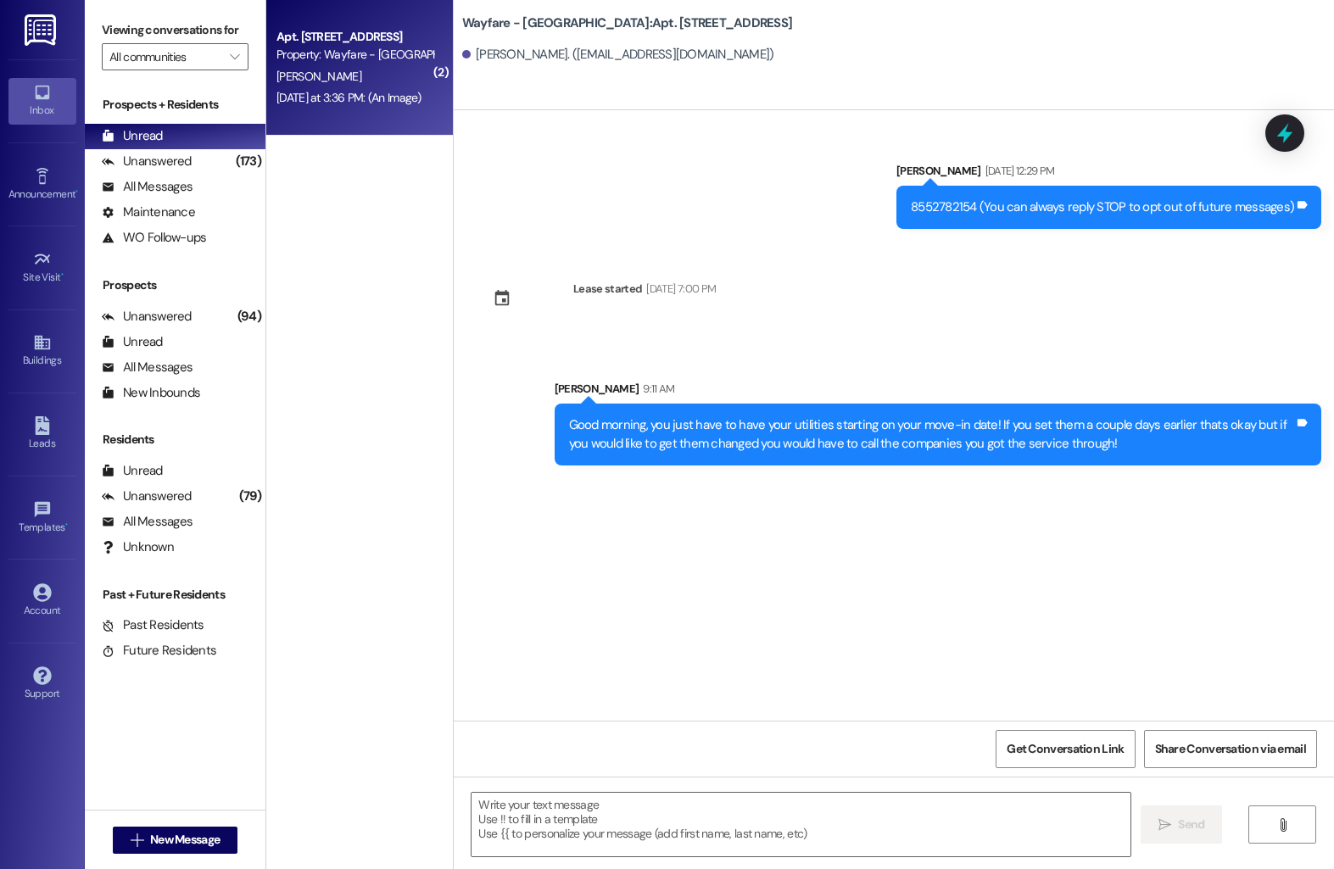
click at [285, 56] on div "Property: Wayfare - [GEOGRAPHIC_DATA]" at bounding box center [354, 55] width 157 height 18
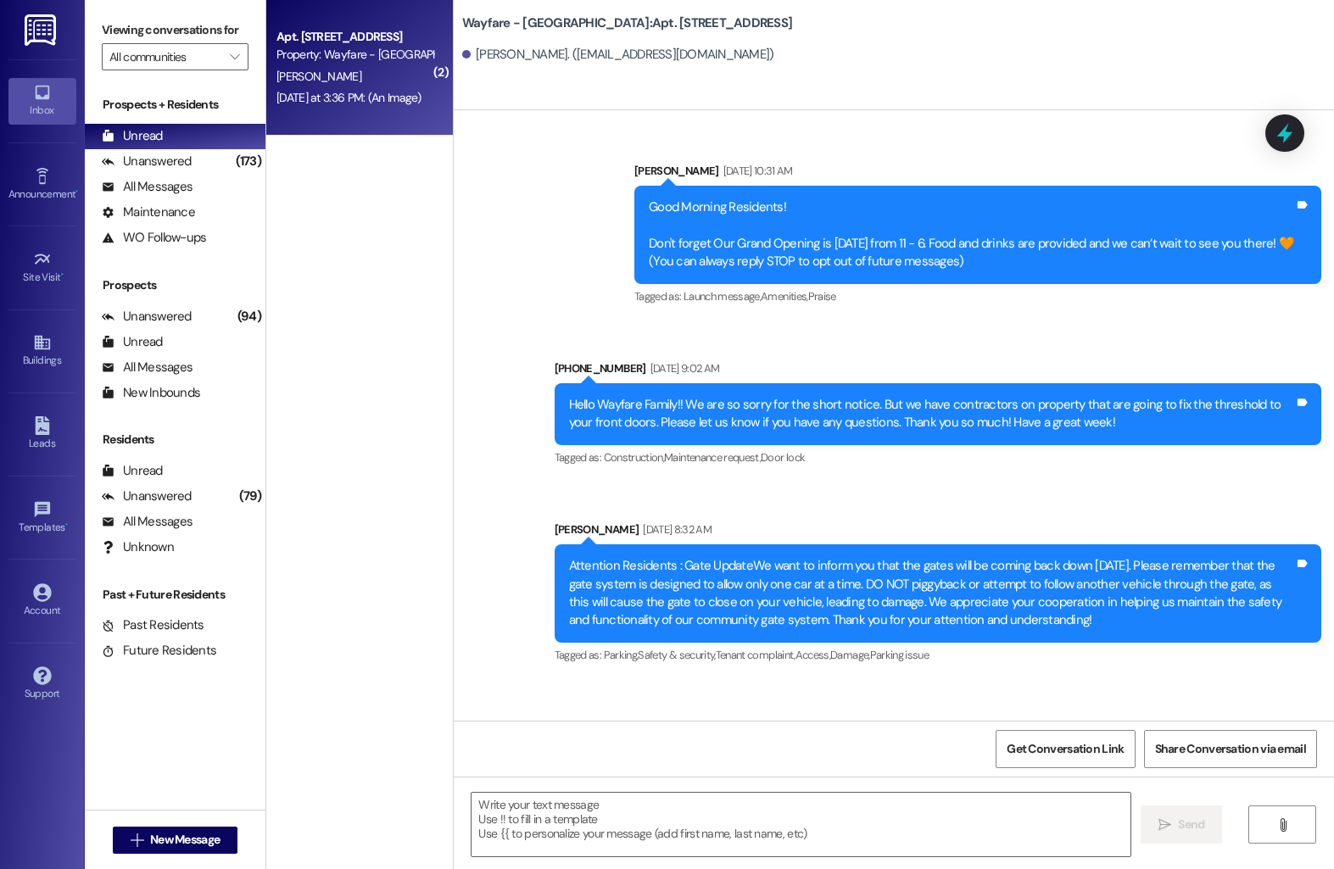
scroll to position [35508, 0]
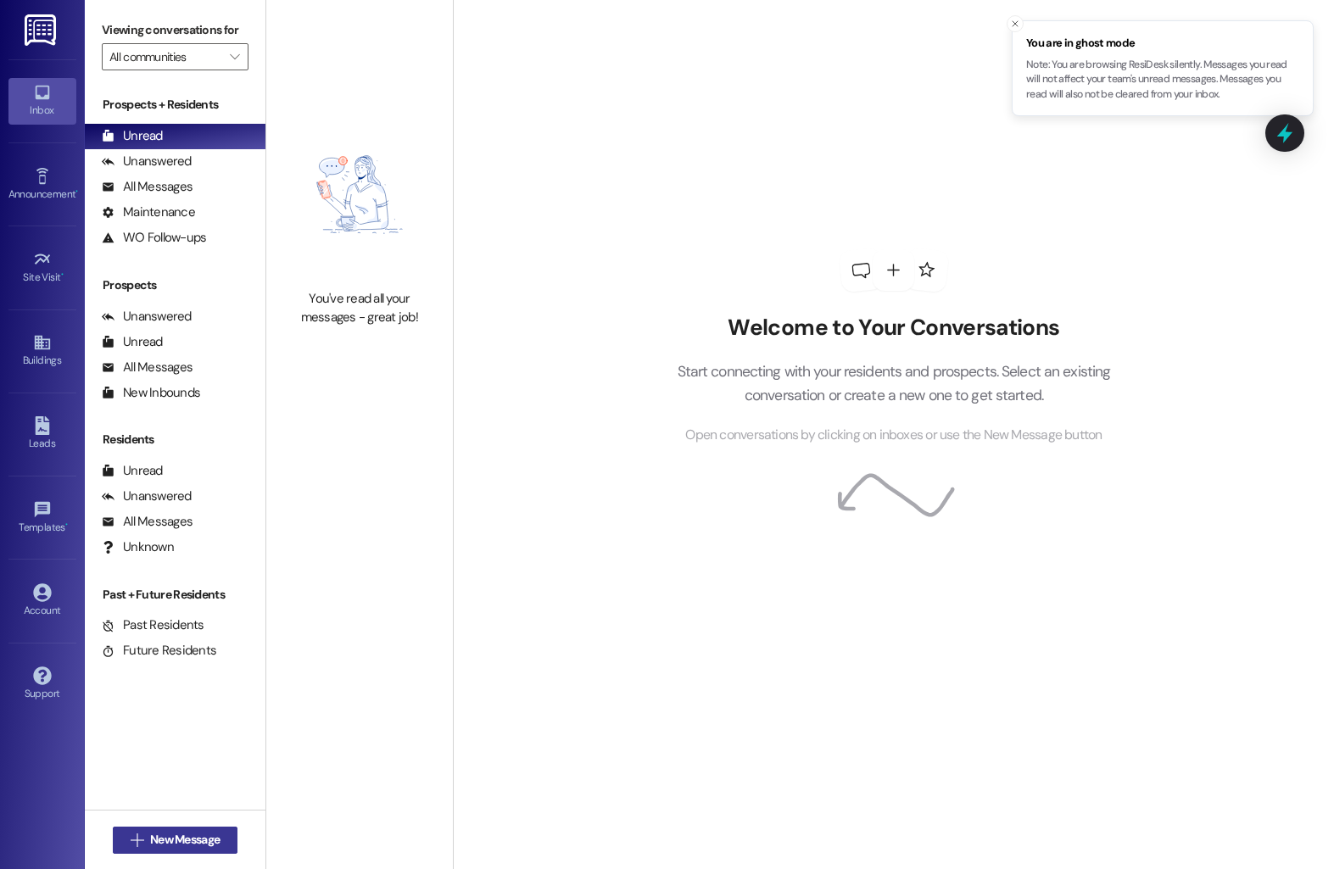
click at [150, 837] on span "New Message" at bounding box center [185, 840] width 70 height 18
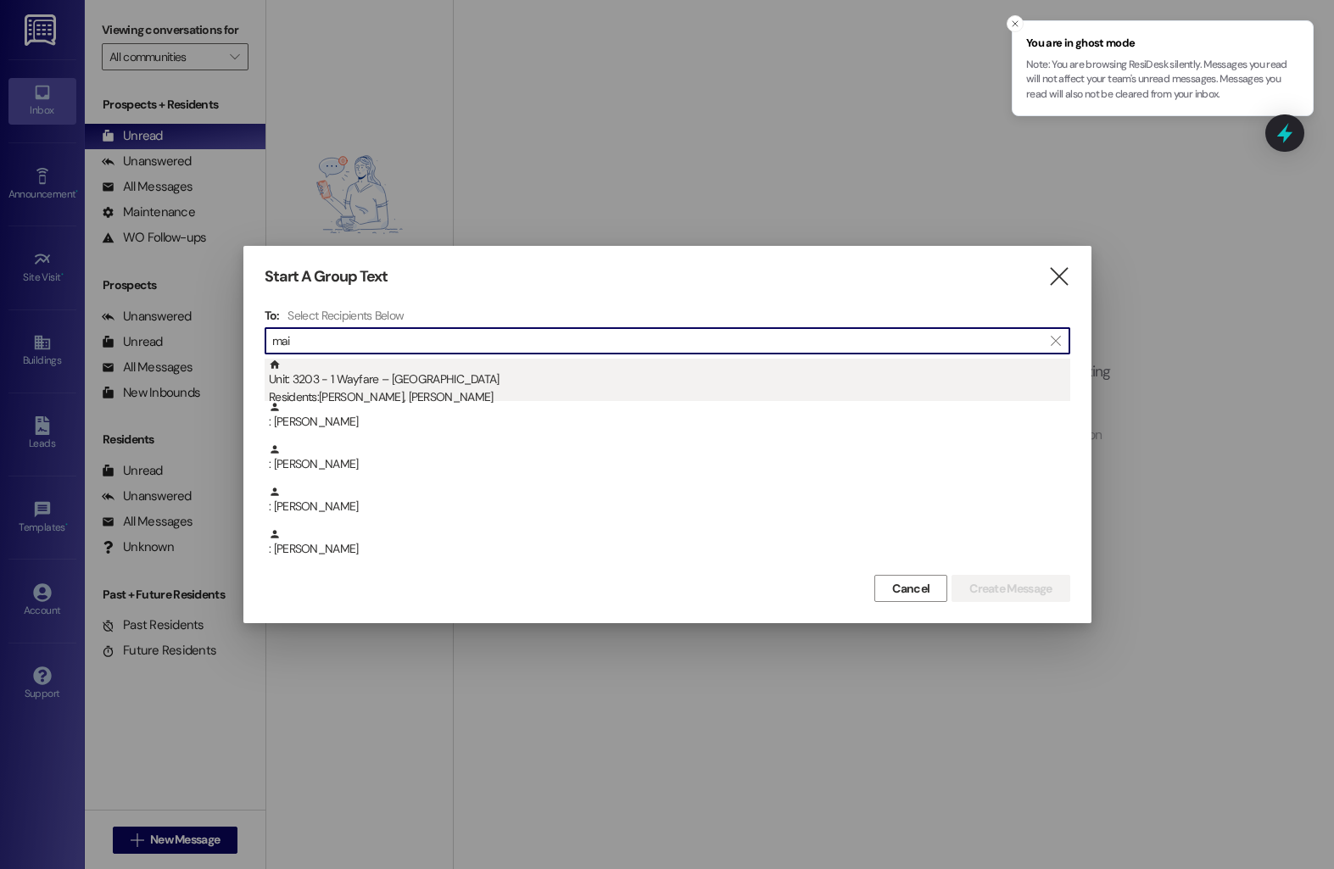
type input "mai"
click at [488, 391] on div "Residents: [PERSON_NAME], [PERSON_NAME]" at bounding box center [669, 397] width 801 height 18
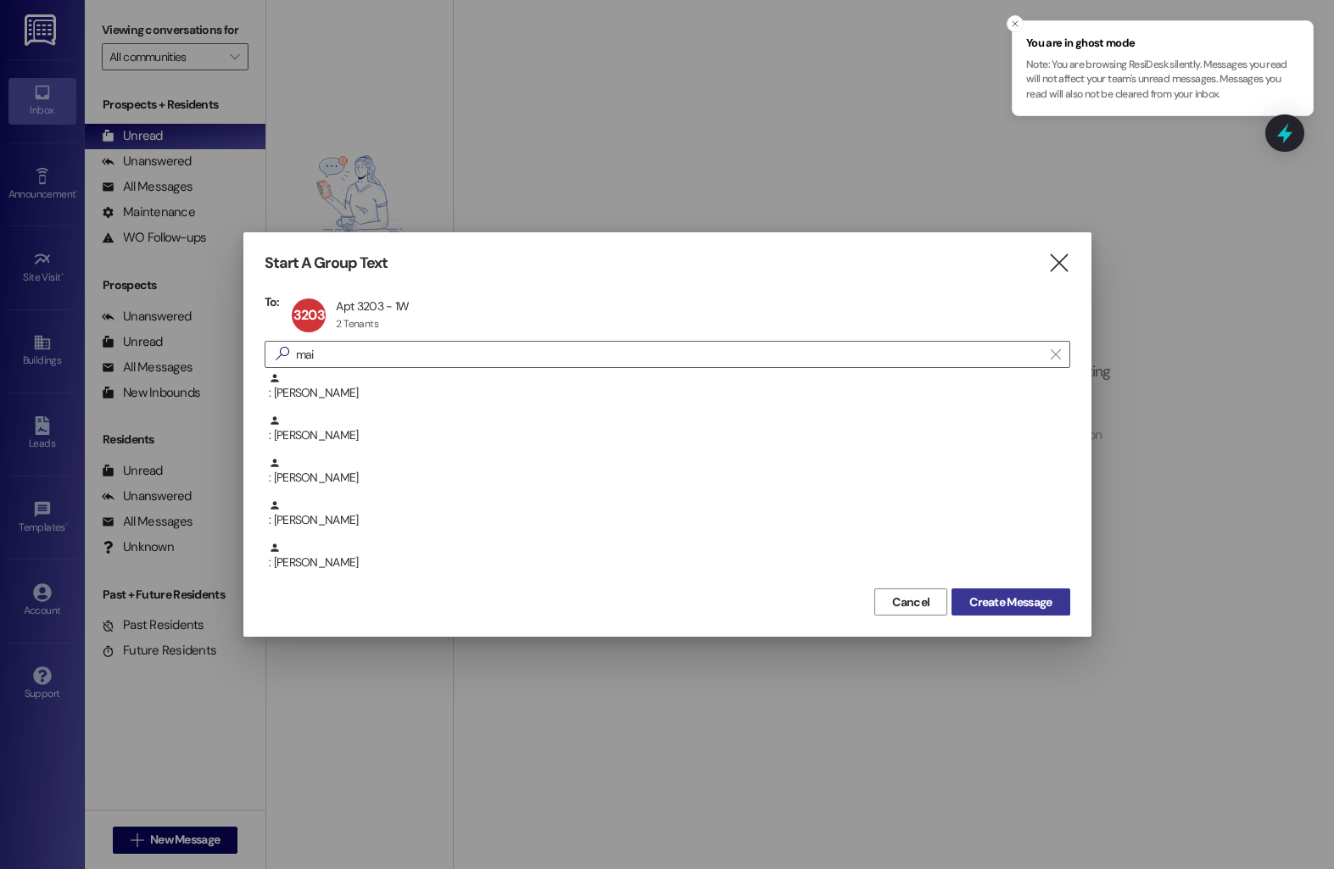
click at [984, 603] on span "Create Message" at bounding box center [1010, 602] width 82 height 18
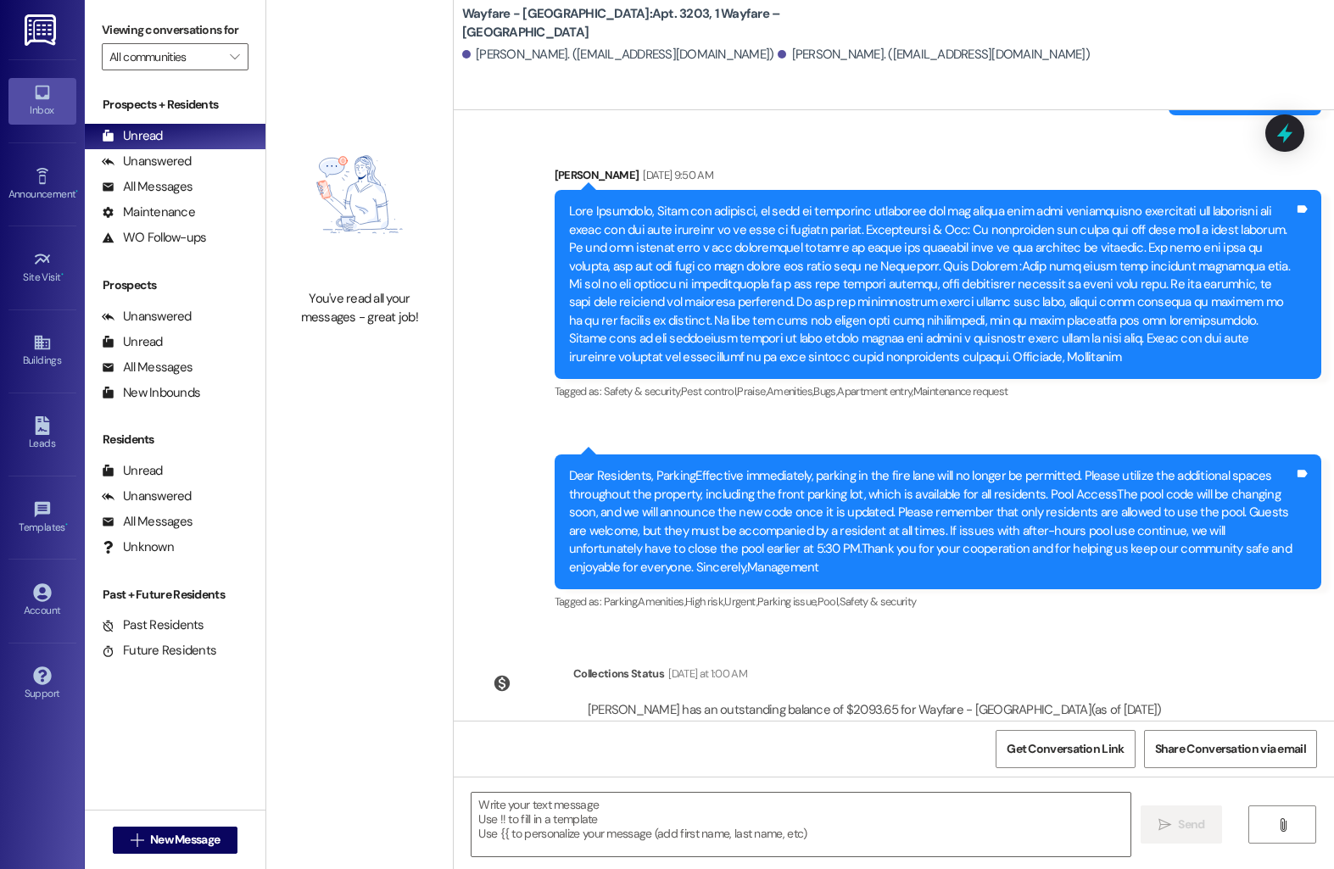
scroll to position [6553, 0]
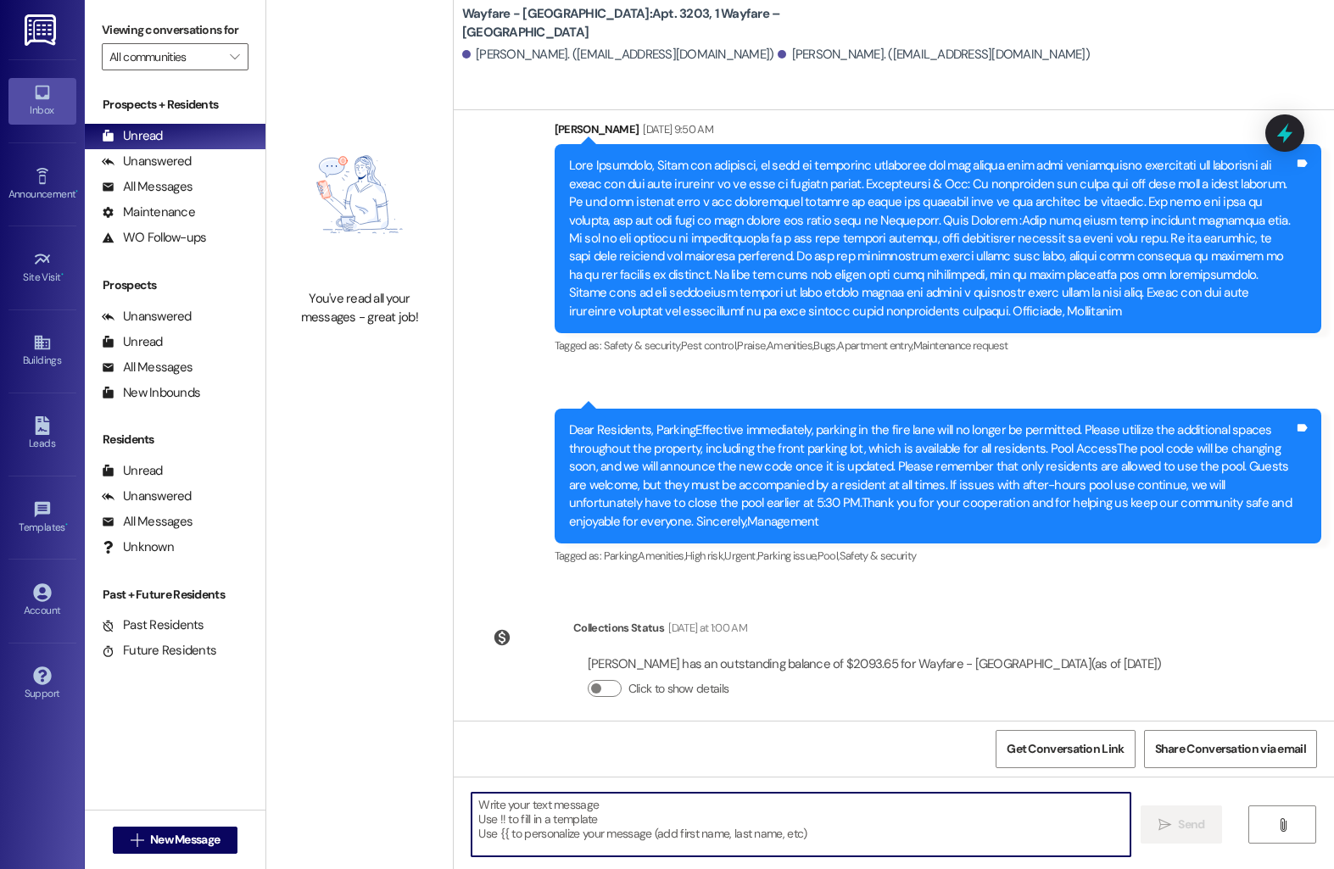
click at [528, 833] on textarea at bounding box center [800, 825] width 659 height 64
type textarea "Good morning, were you able to make a payment [DATE]?"
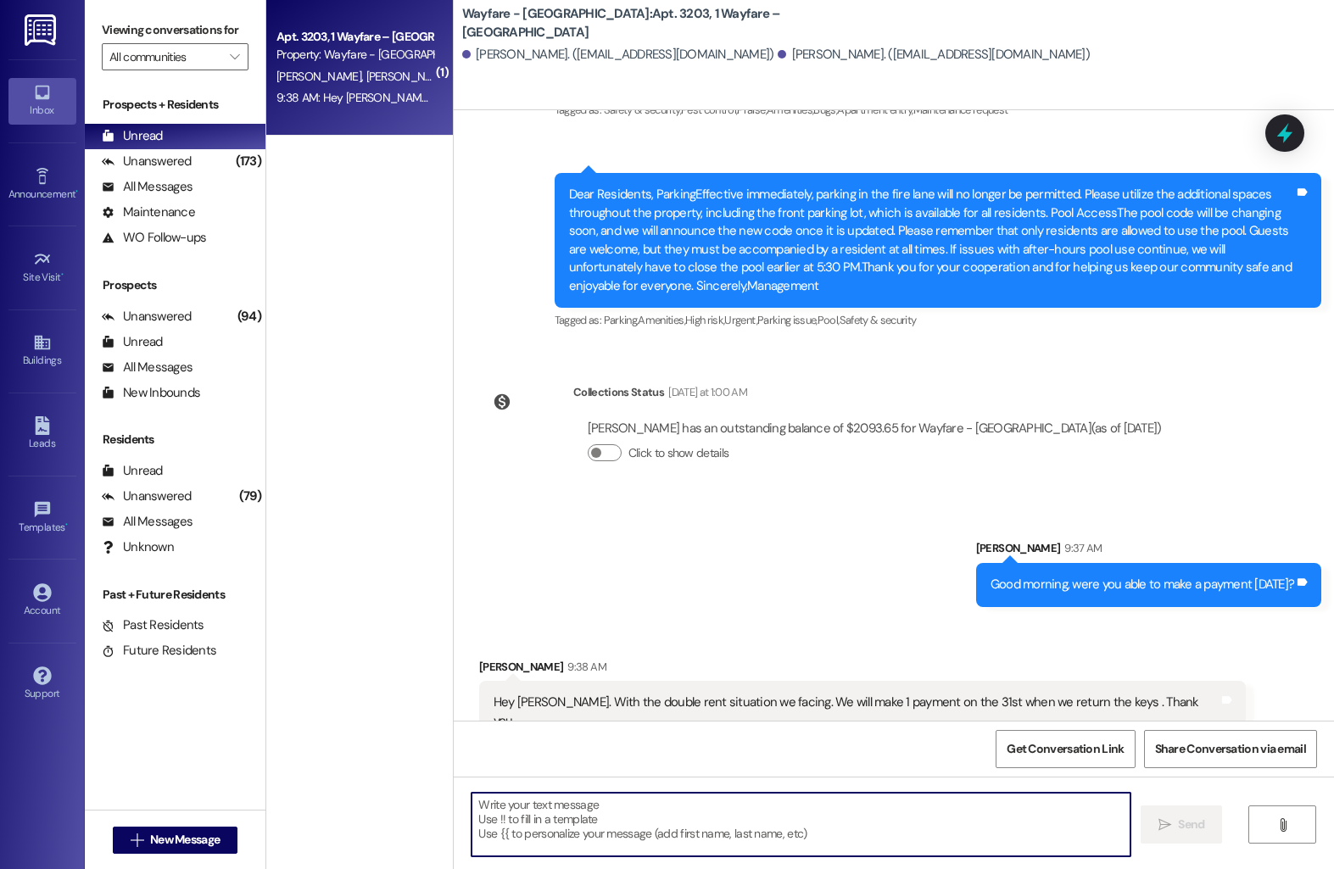
scroll to position [6790, 0]
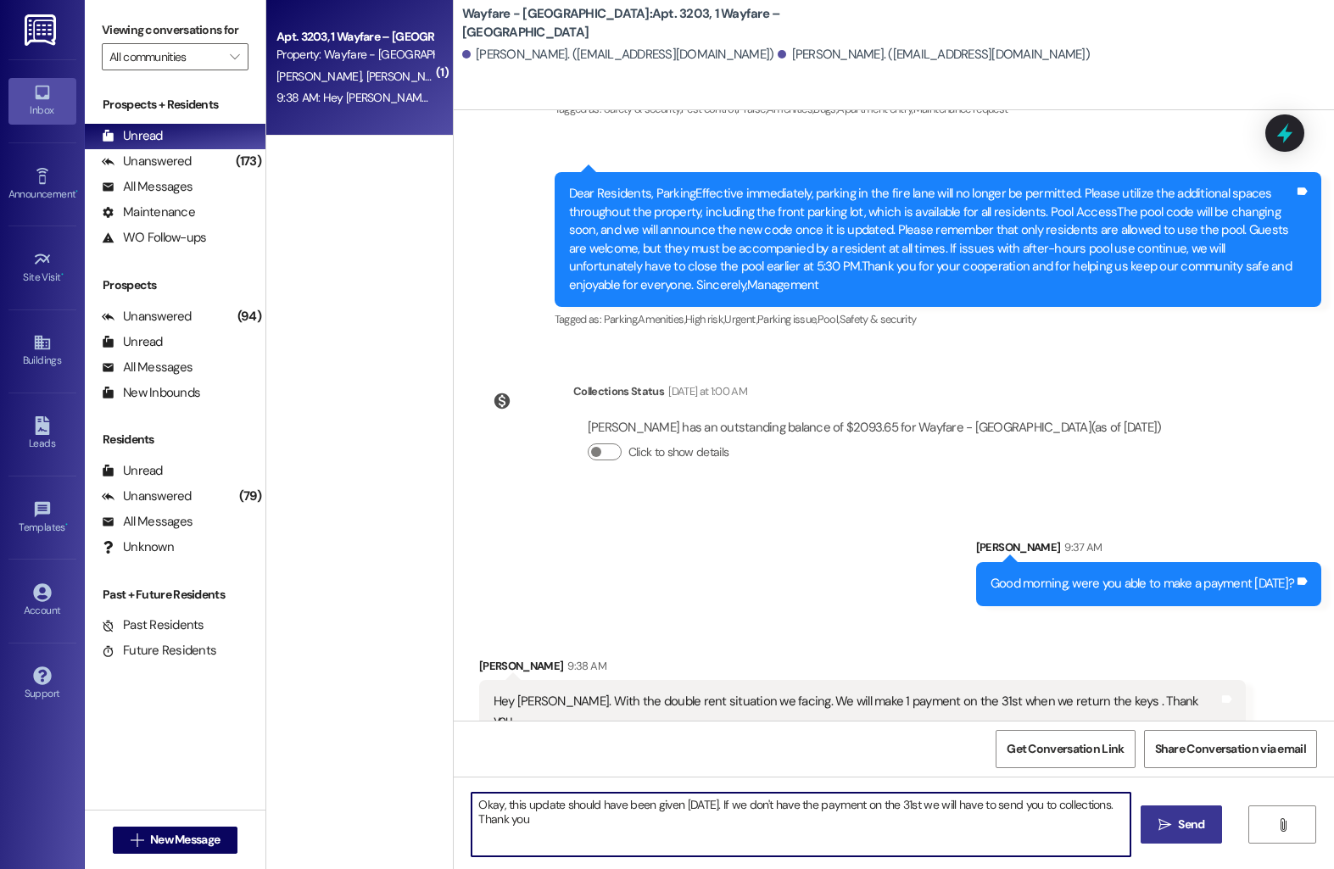
type textarea "Okay, this update should have been given [DATE]. If we don't have the payment o…"
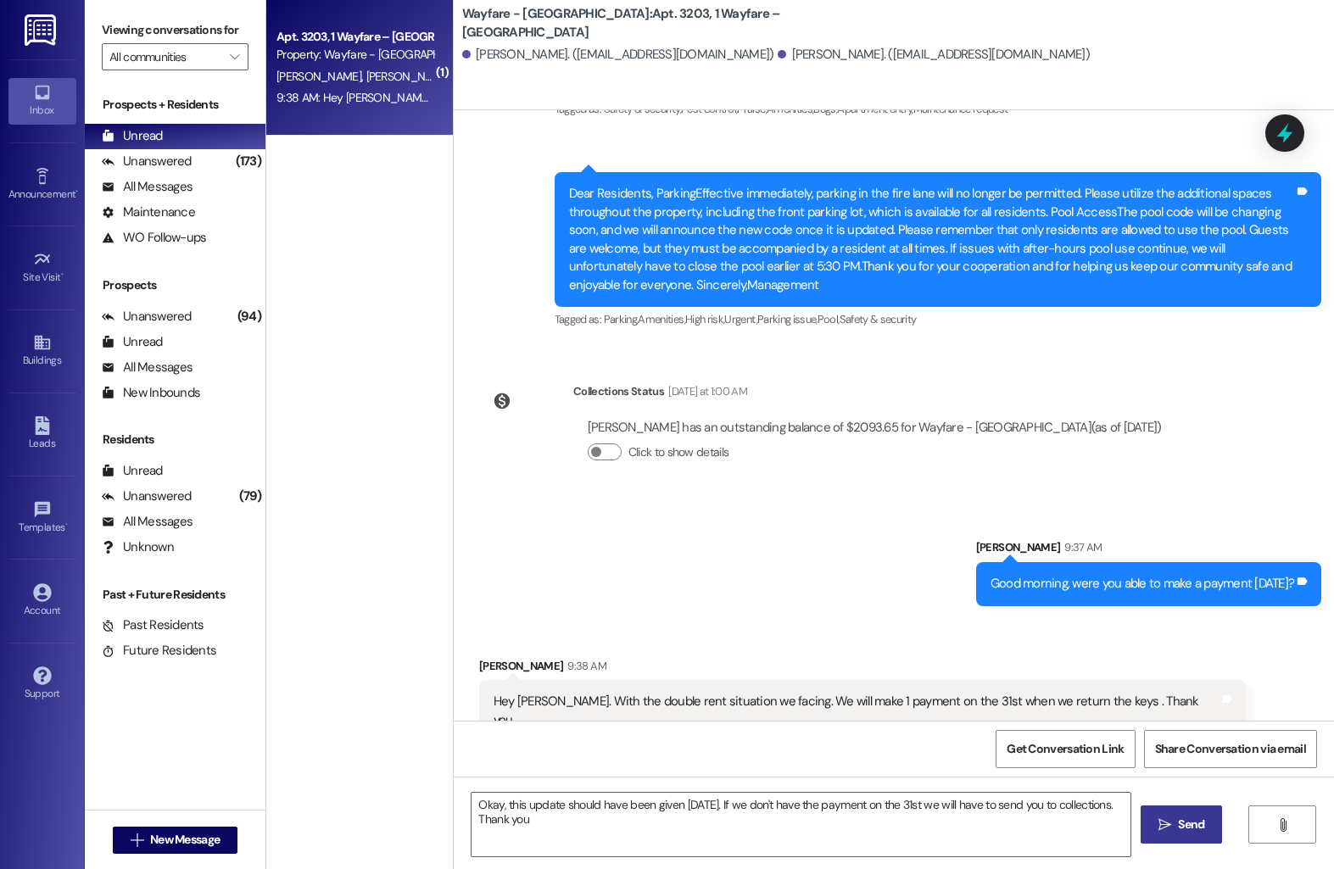
click at [1168, 816] on span " Send" at bounding box center [1181, 825] width 53 height 18
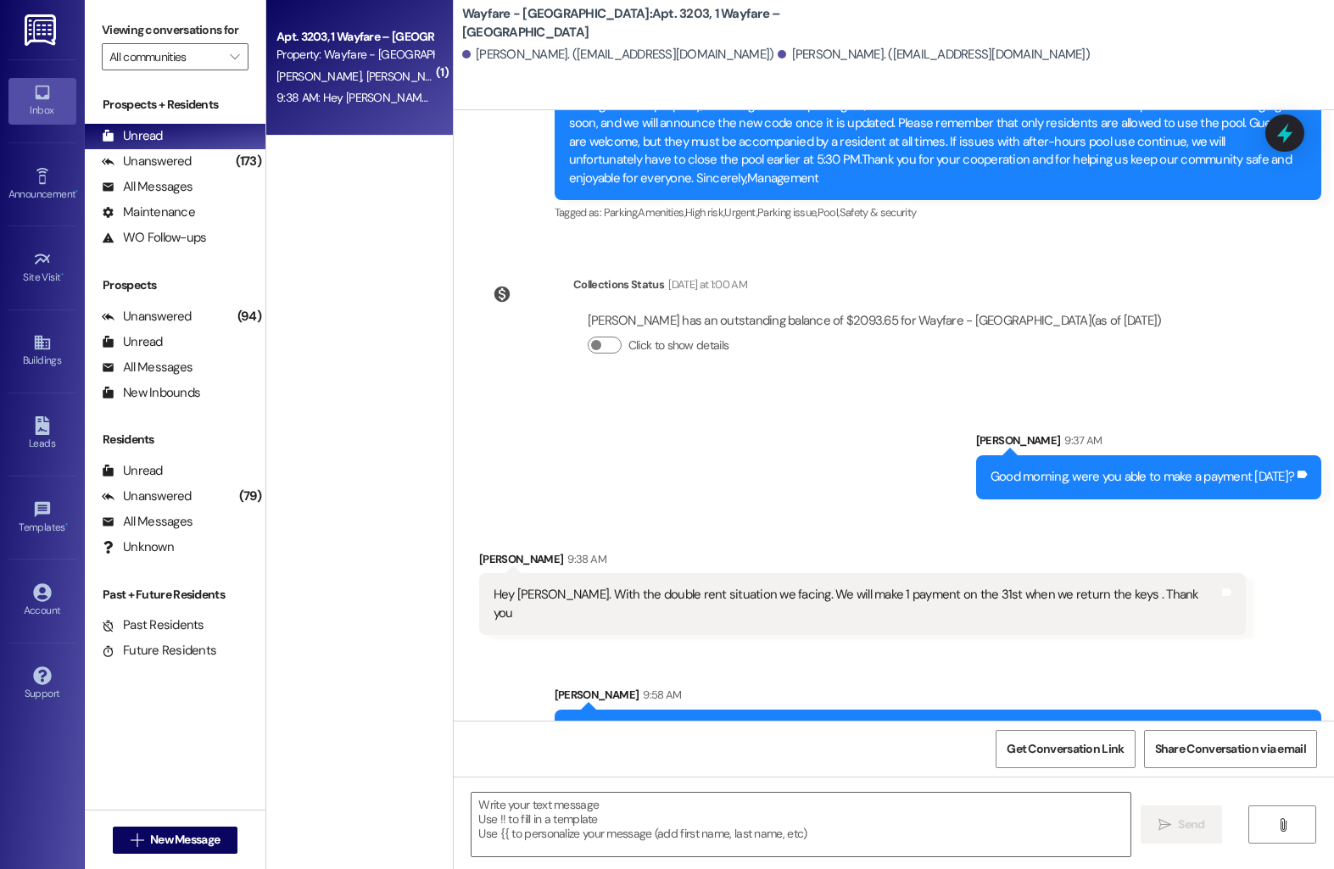
scroll to position [6926, 0]
